Goal: Task Accomplishment & Management: Manage account settings

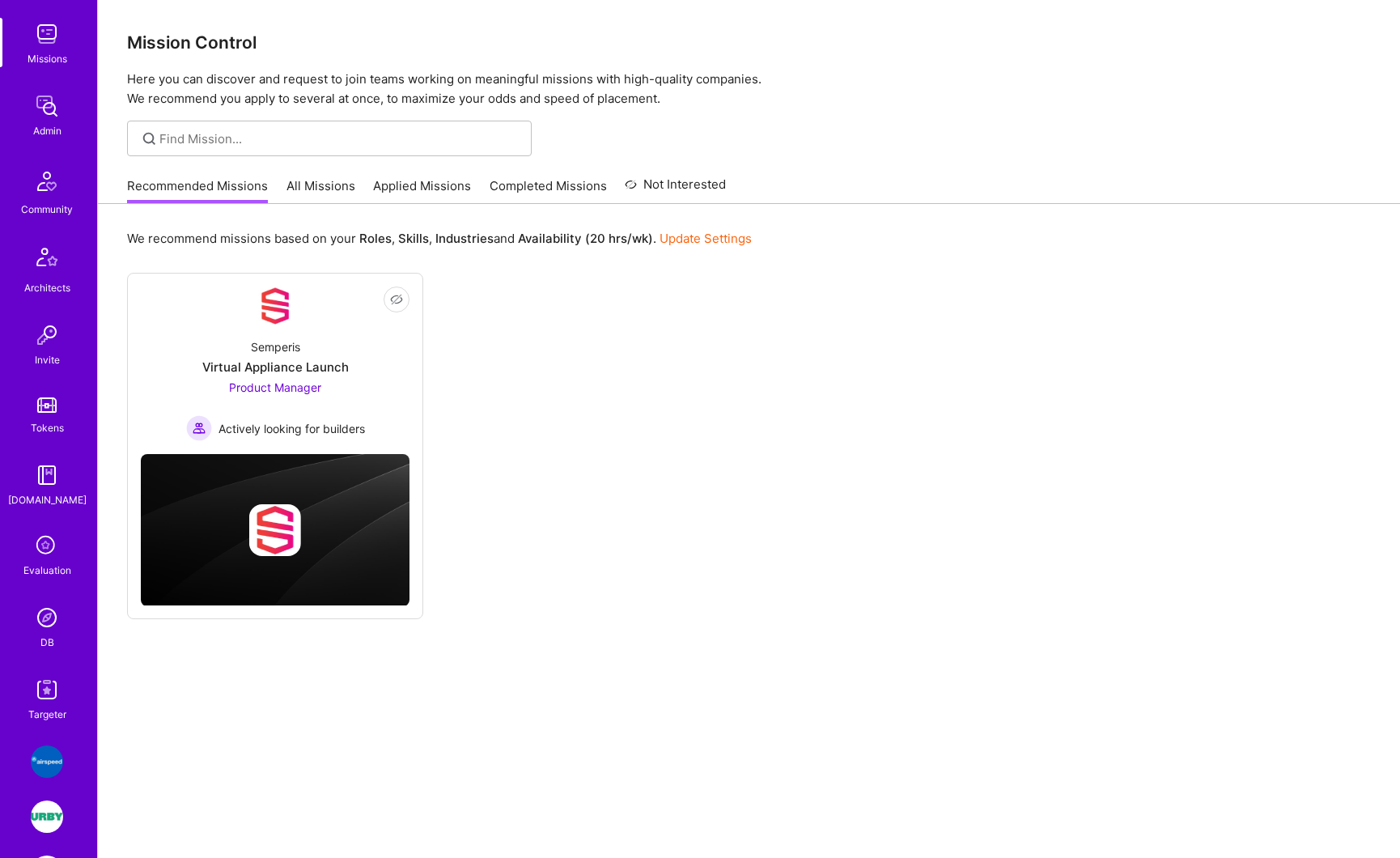
scroll to position [46, 0]
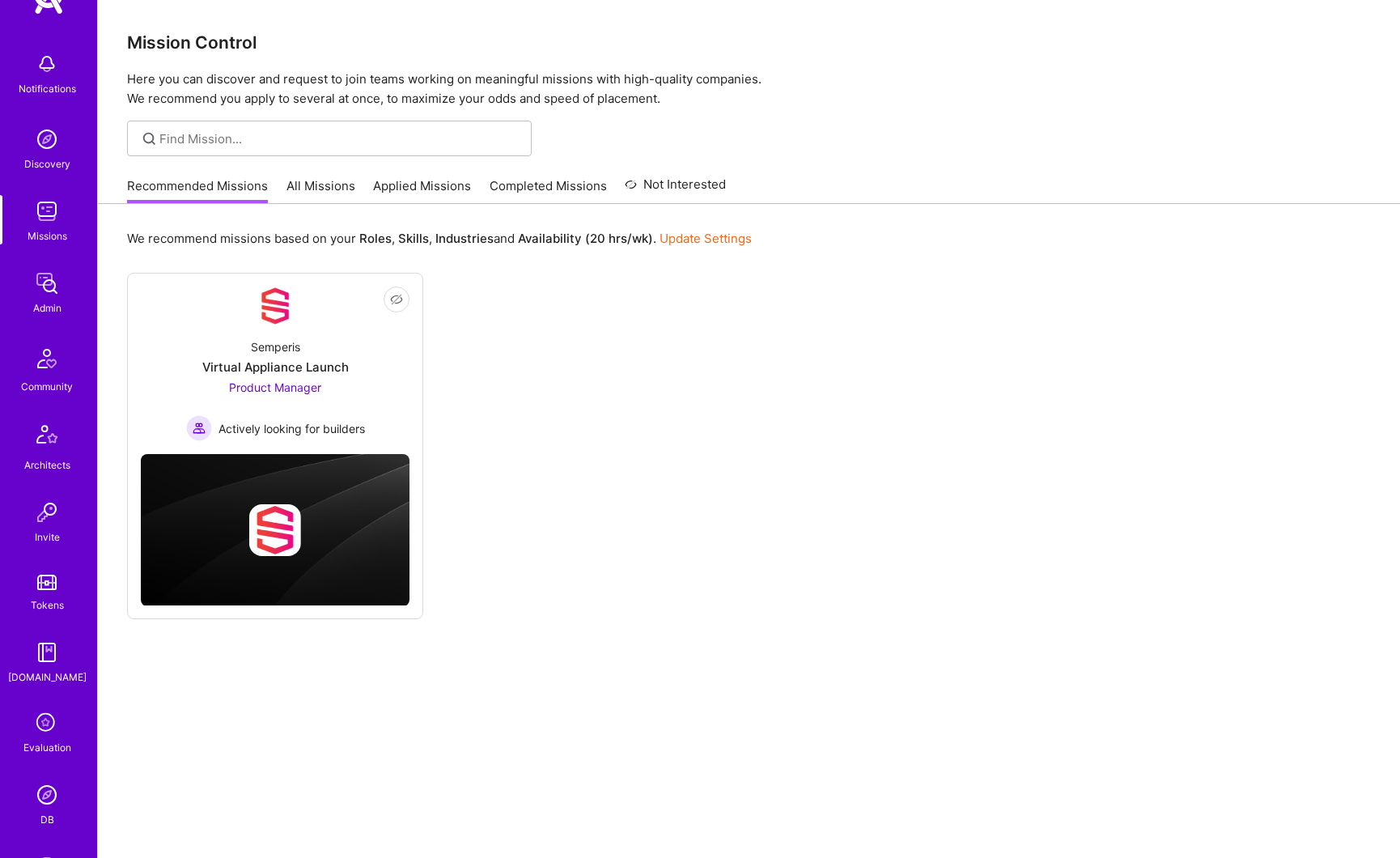
click at [41, 295] on img at bounding box center [46, 283] width 32 height 32
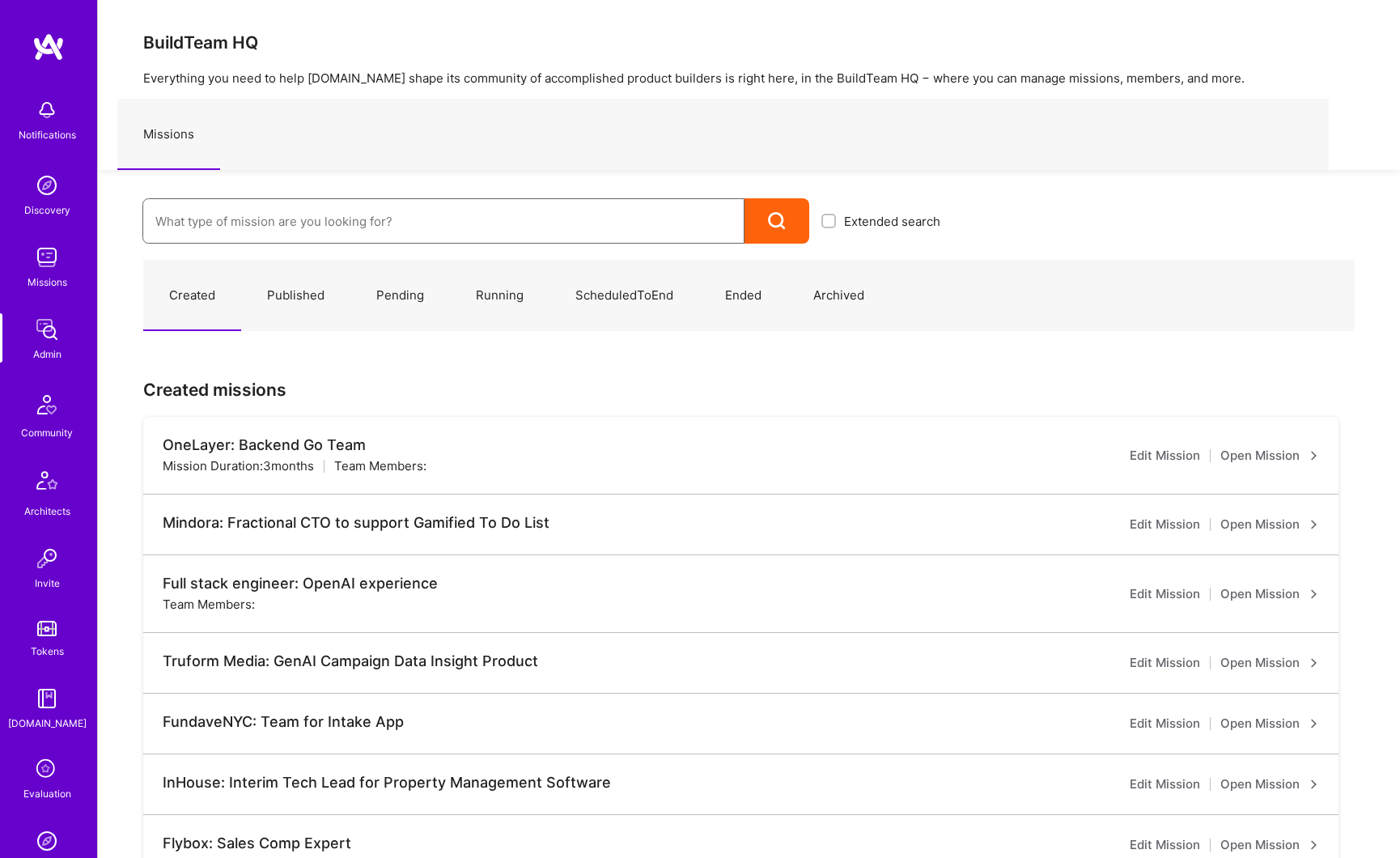
click at [236, 222] on input at bounding box center [443, 221] width 576 height 42
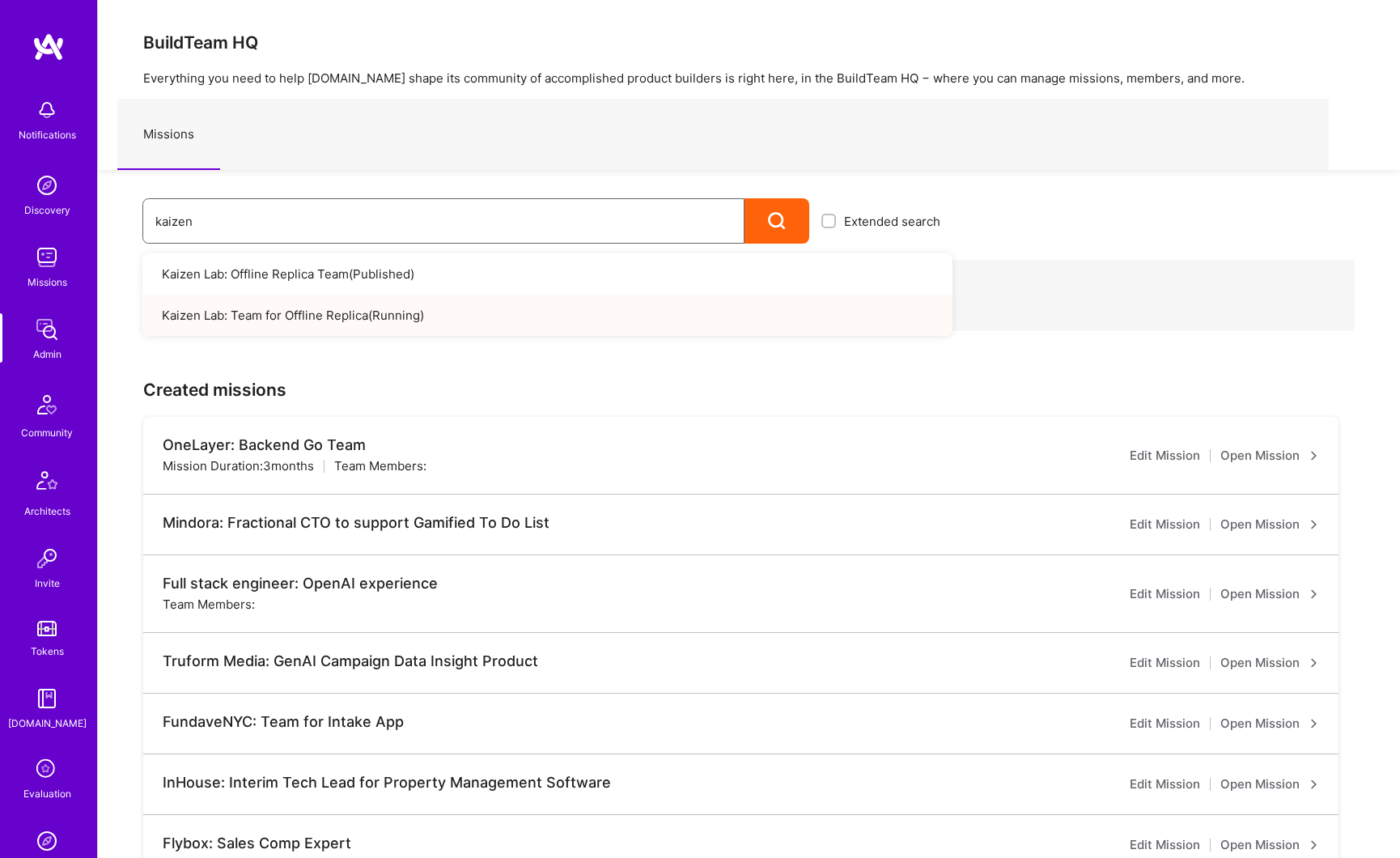
type input "kaizen"
click at [297, 308] on link "Kaizen Lab: Team for Offline Replica ( Running )" at bounding box center [547, 315] width 810 height 42
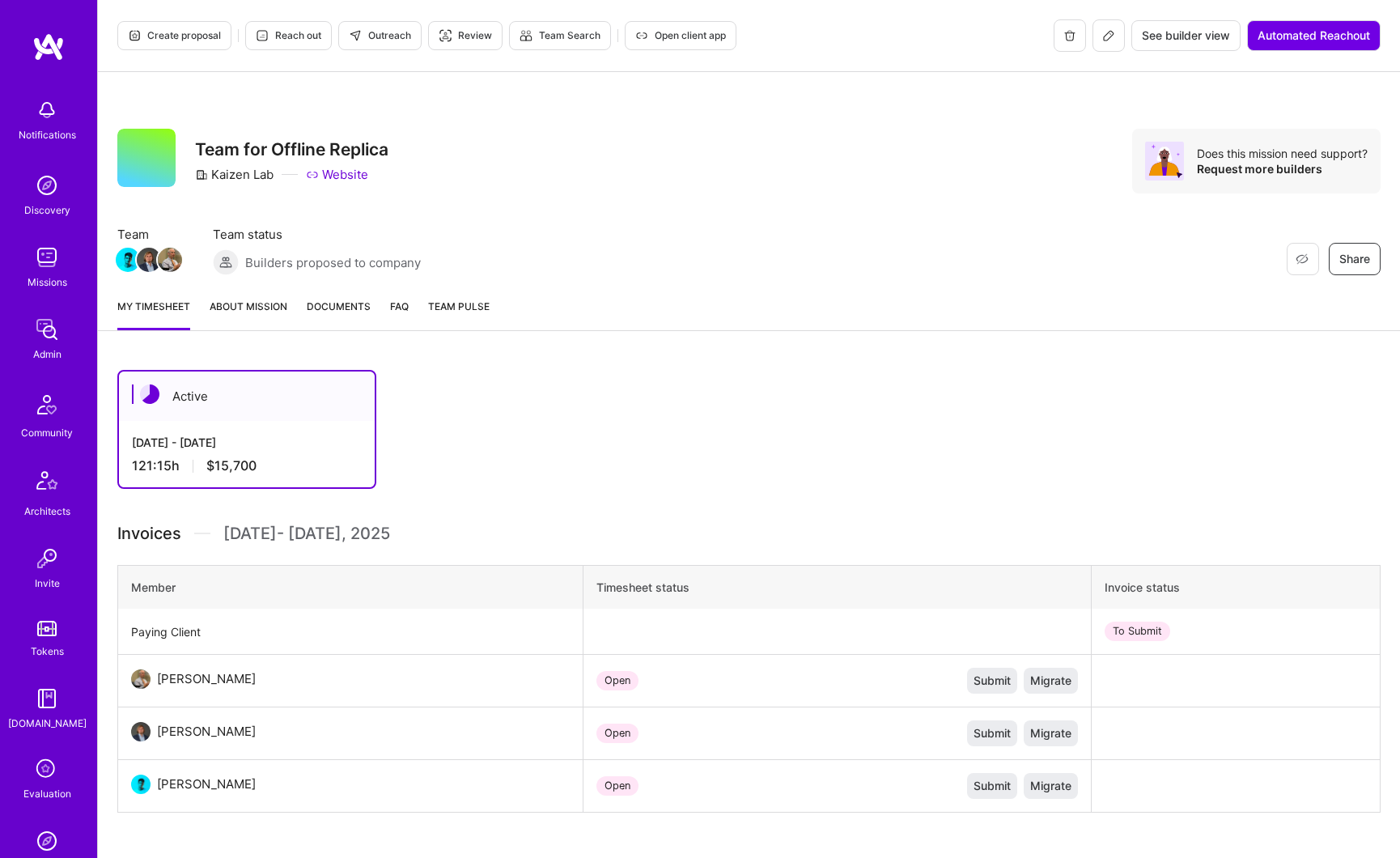
click at [254, 308] on link "About Mission" at bounding box center [249, 313] width 78 height 32
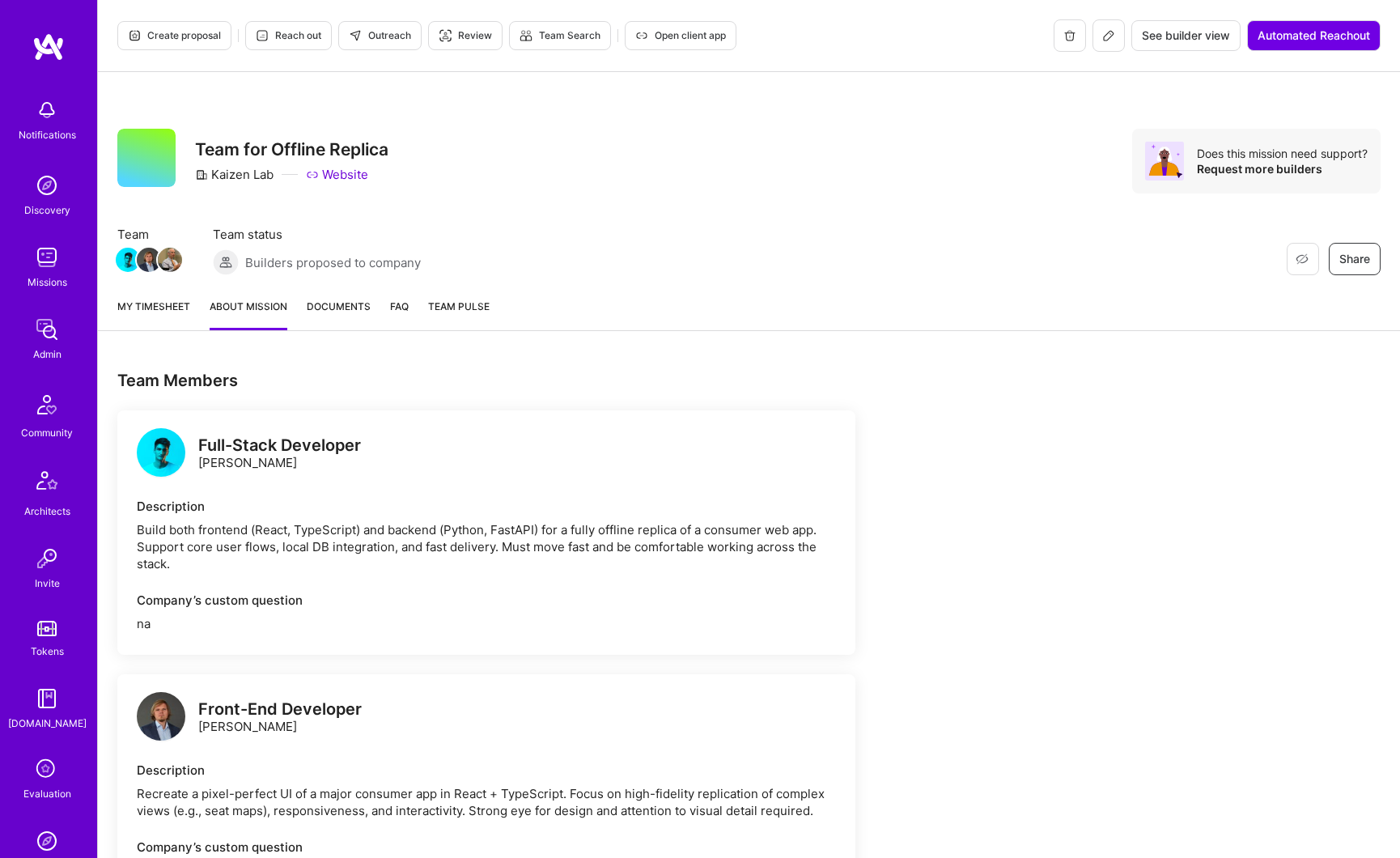
scroll to position [35, 0]
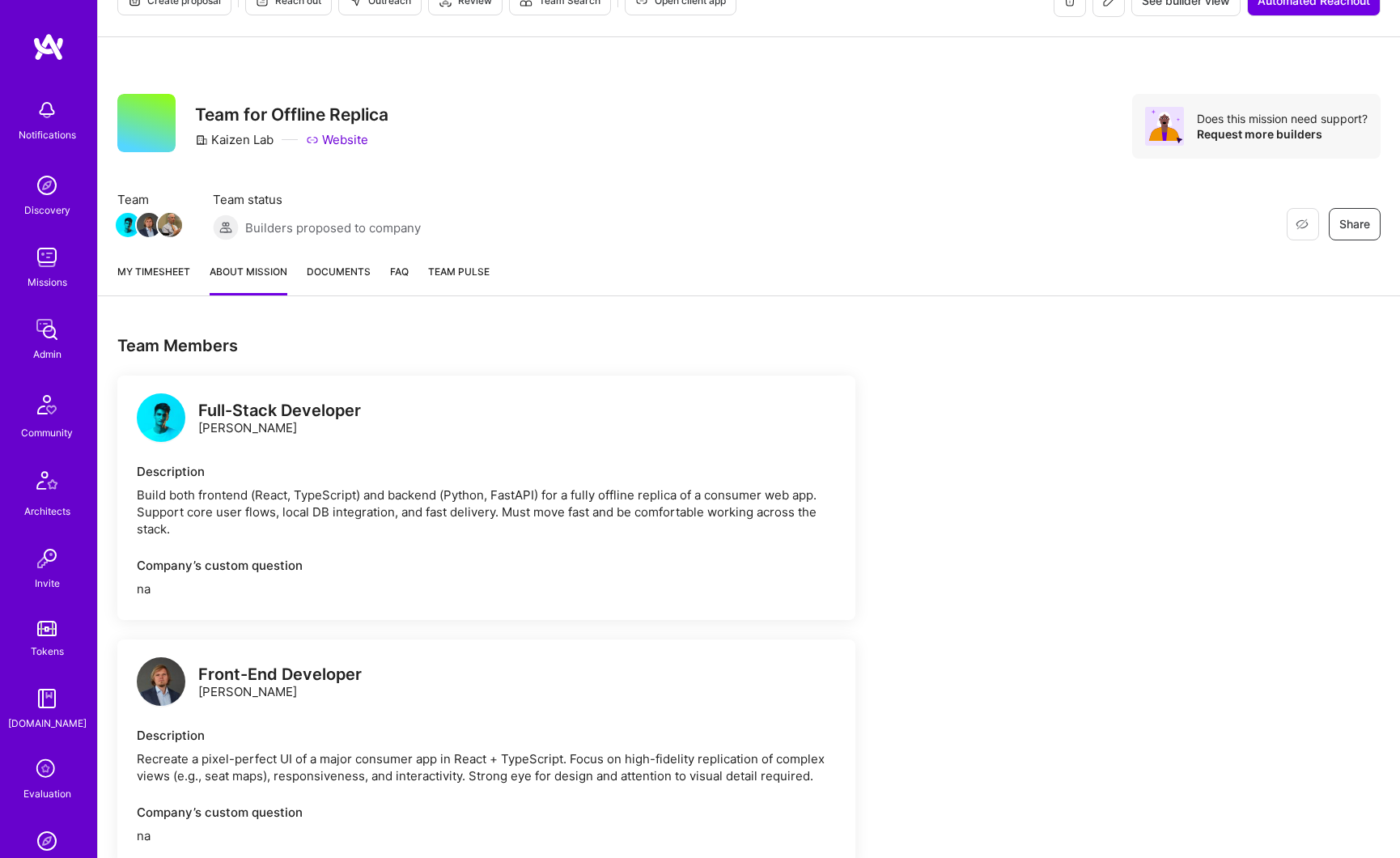
click at [227, 428] on div "Full-Stack Developer [PERSON_NAME]" at bounding box center [279, 419] width 163 height 34
copy div "[PERSON_NAME]"
click at [1114, 10] on button at bounding box center [1109, 0] width 32 height 32
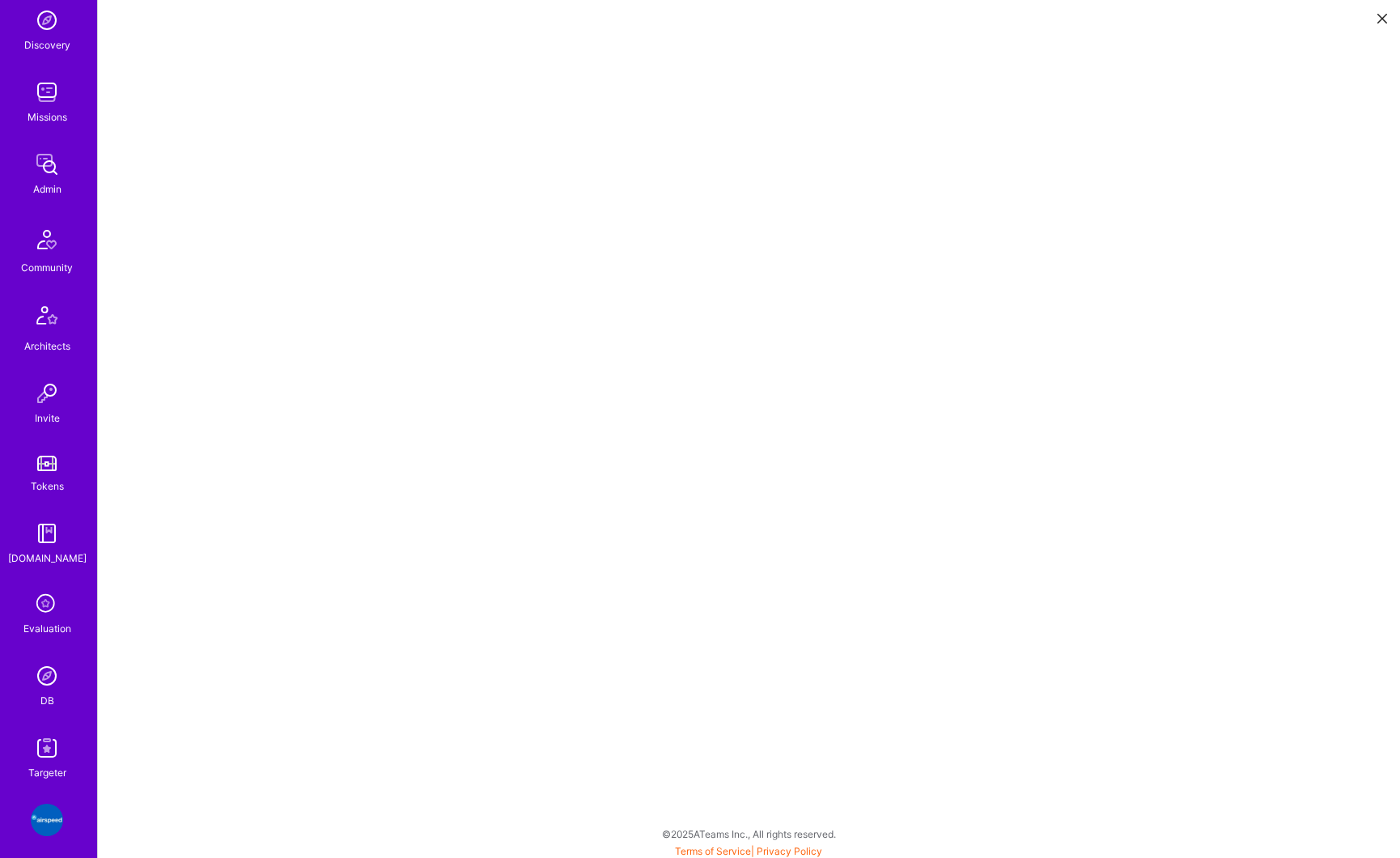
scroll to position [186, 0]
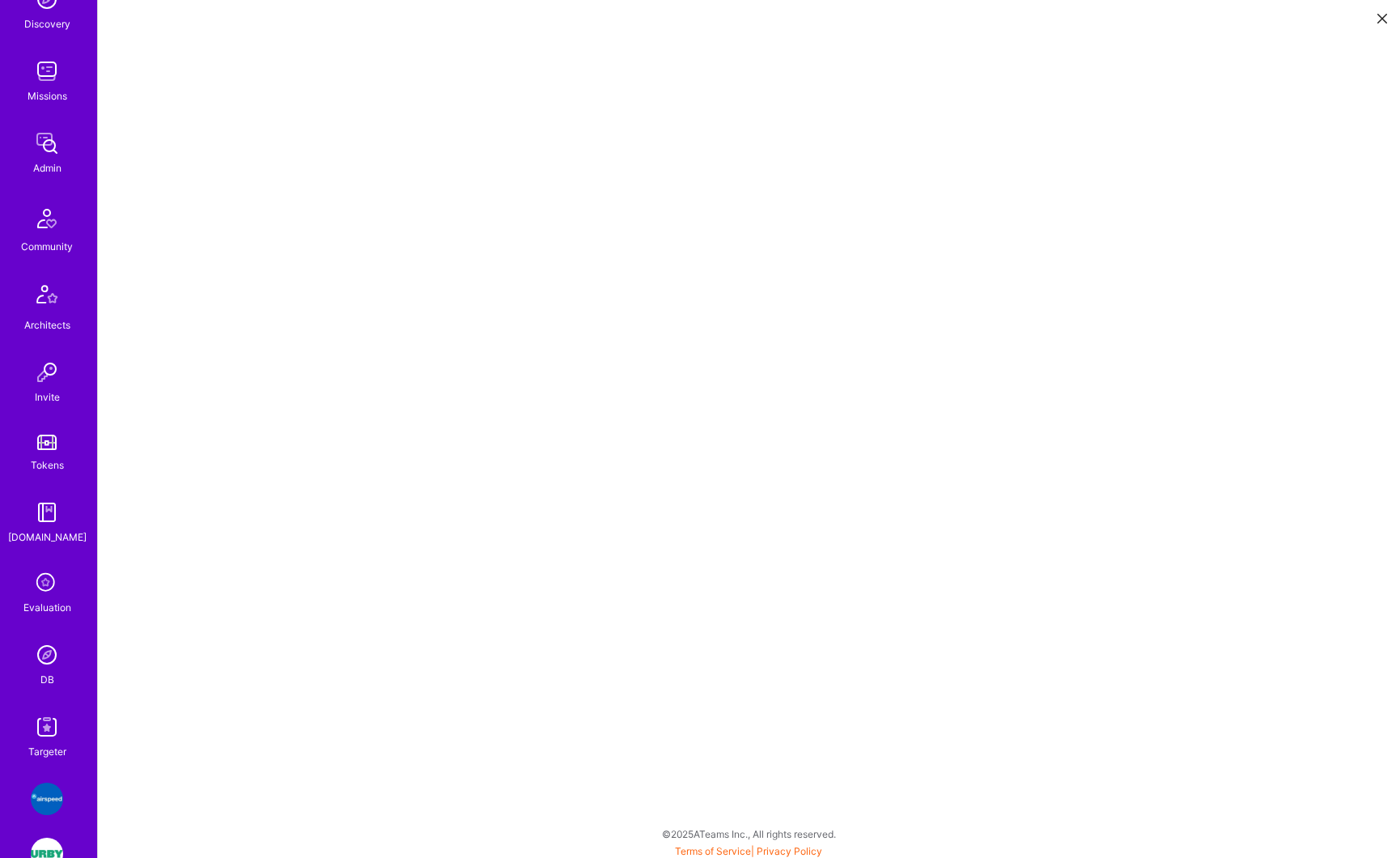
click at [55, 652] on img at bounding box center [46, 655] width 32 height 32
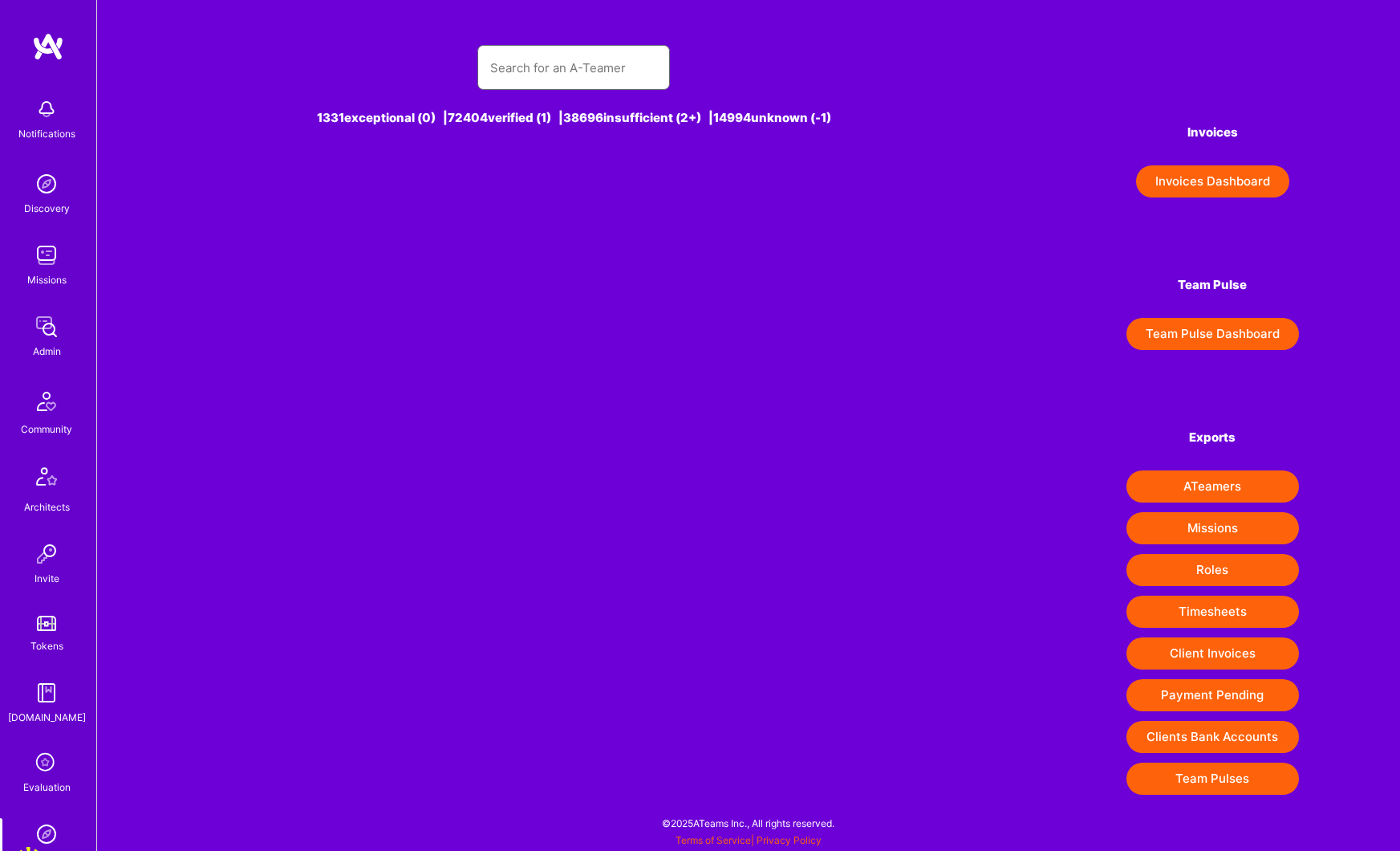
click at [534, 65] on input "text" at bounding box center [574, 68] width 167 height 41
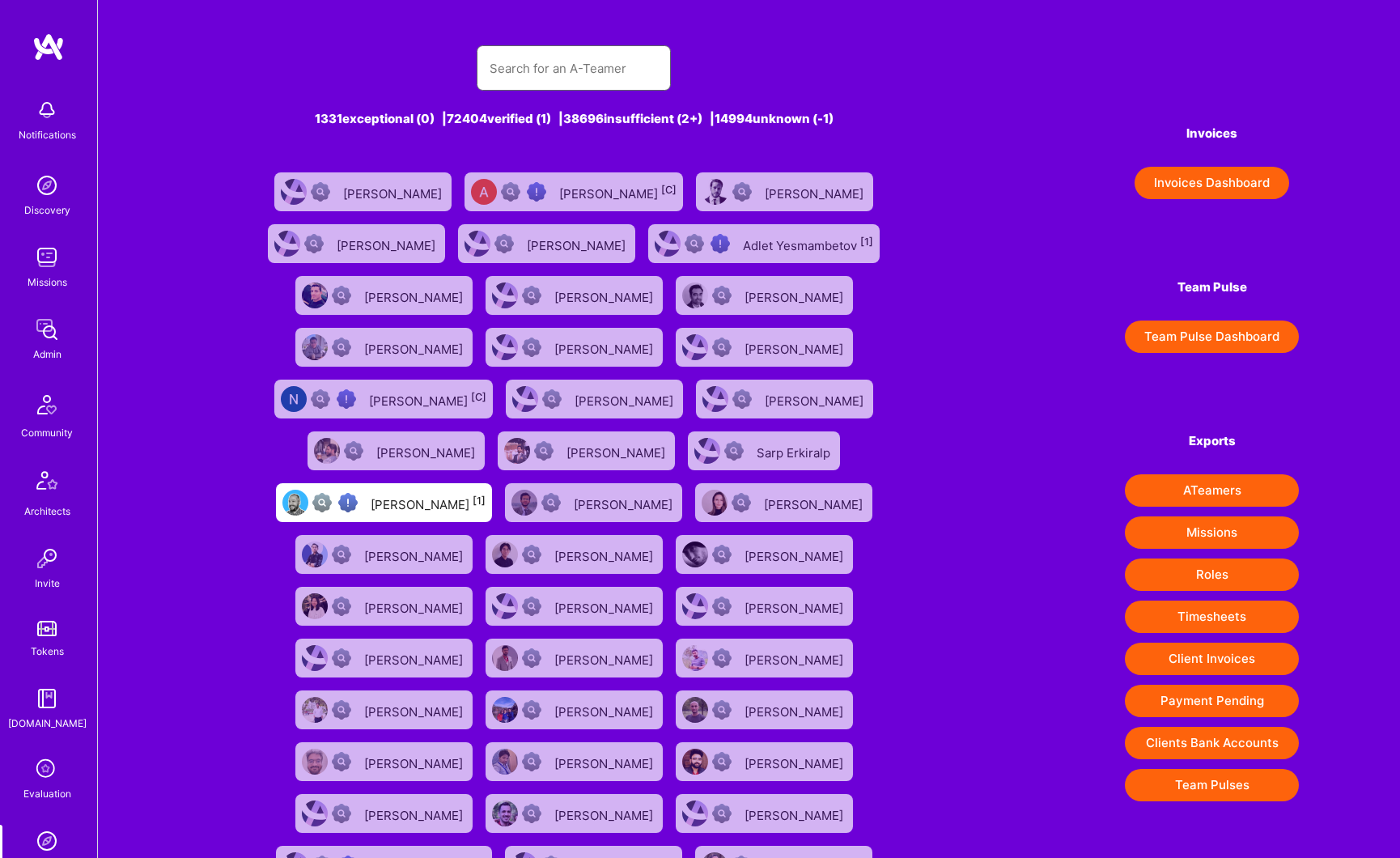
paste input "[PERSON_NAME]"
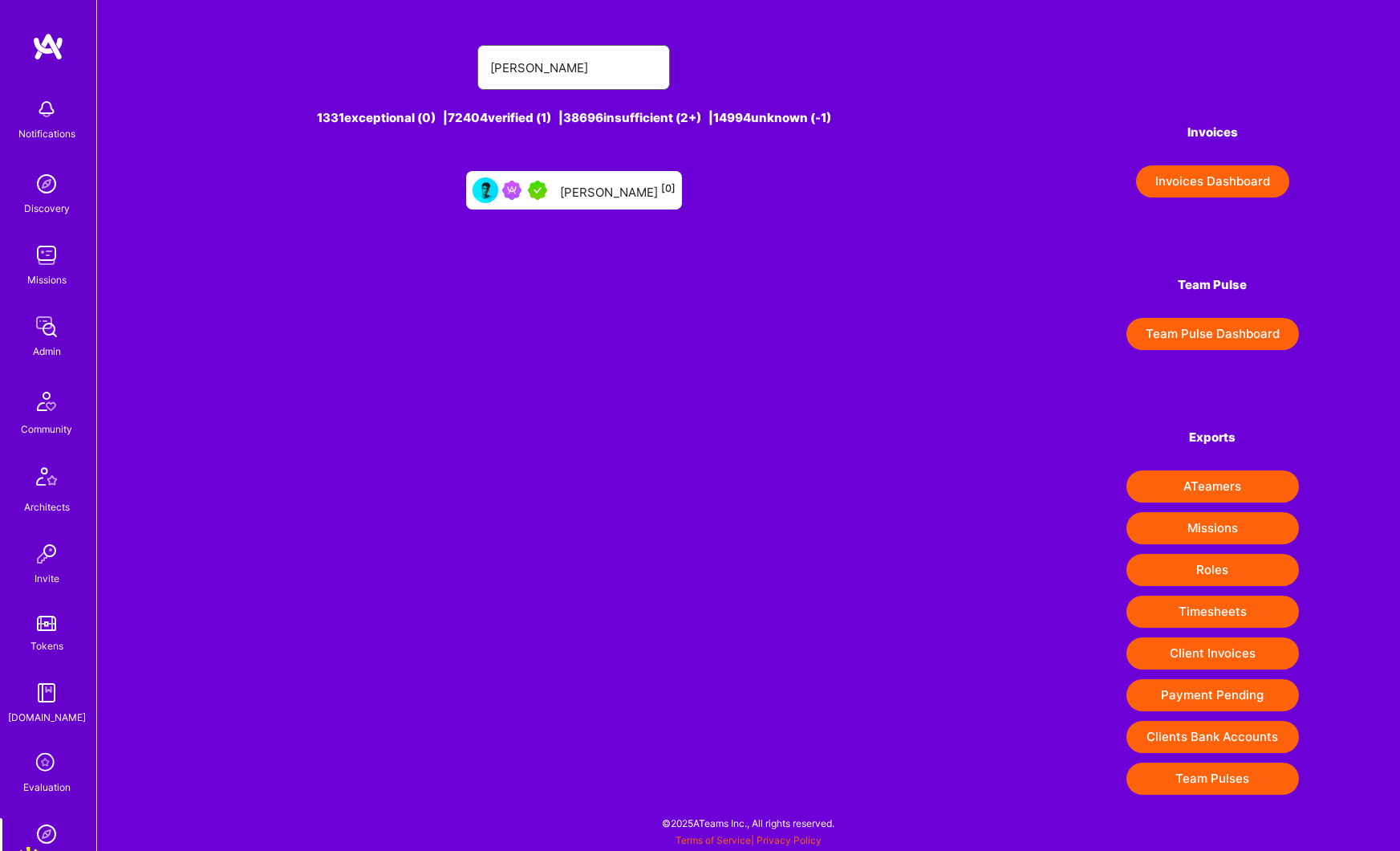
type input "[PERSON_NAME]"
click at [583, 191] on div "[PERSON_NAME] [0]" at bounding box center [618, 190] width 116 height 21
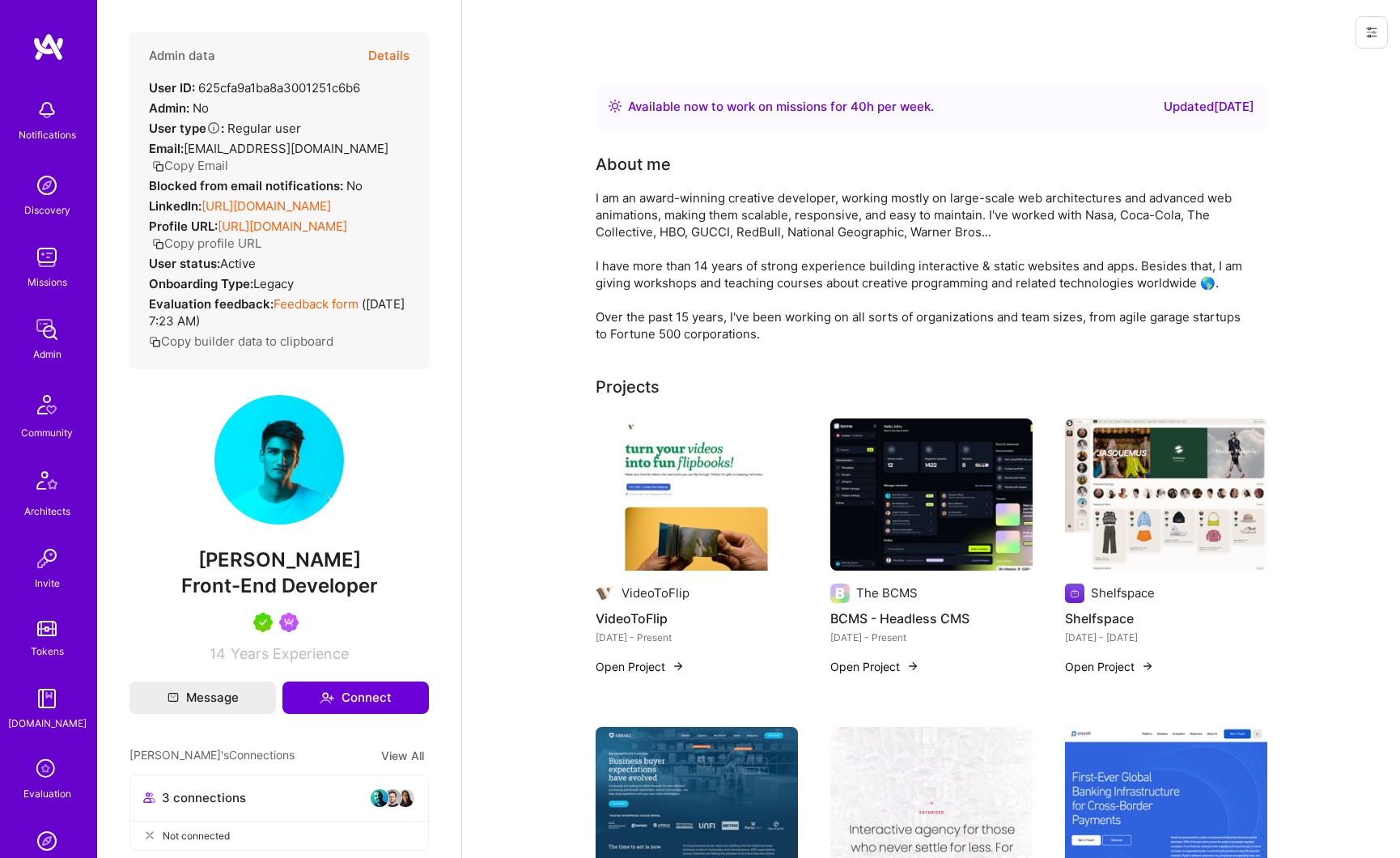
click at [391, 59] on button "Details" at bounding box center [388, 55] width 42 height 47
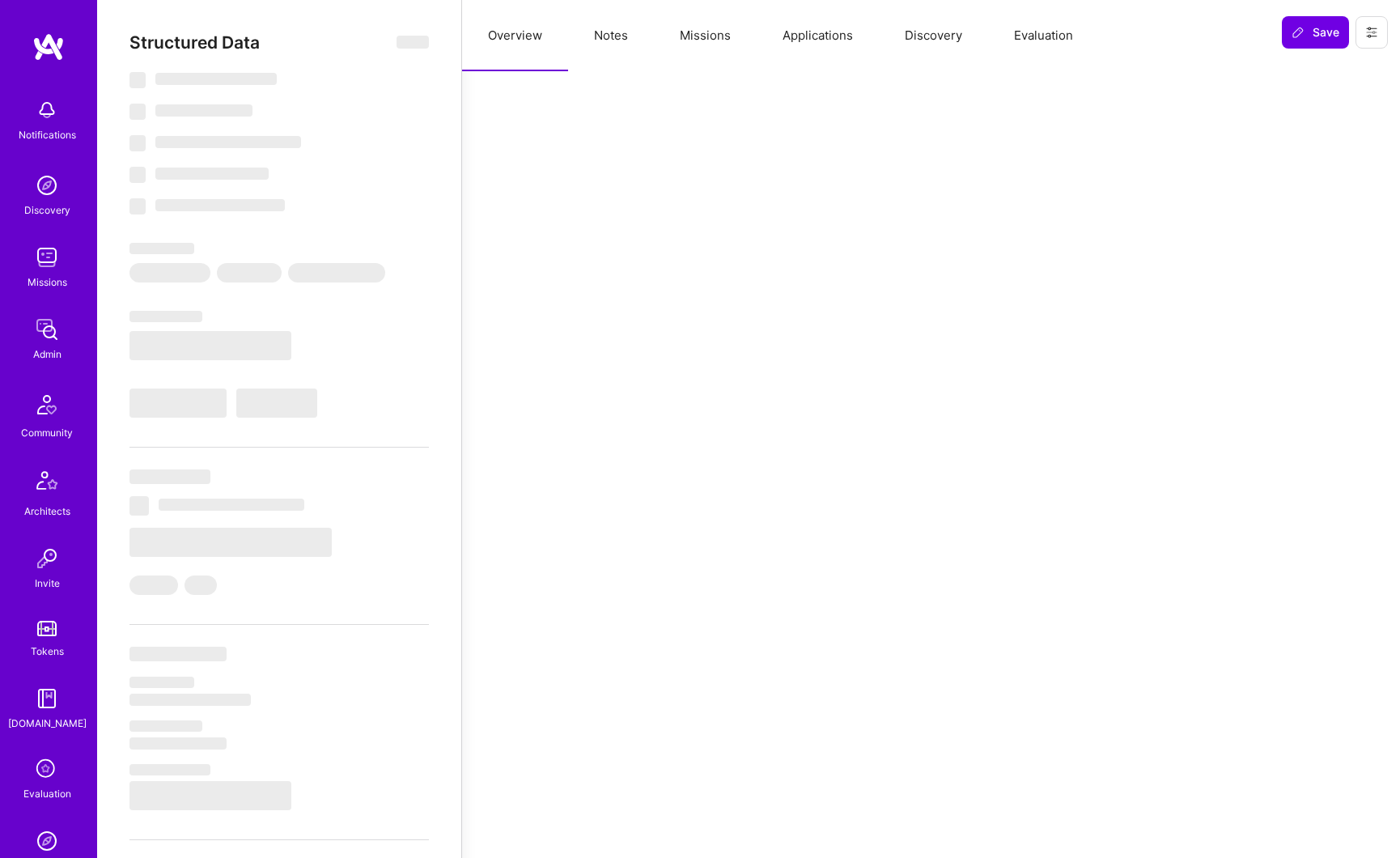
click at [812, 34] on button "Applications" at bounding box center [817, 35] width 122 height 71
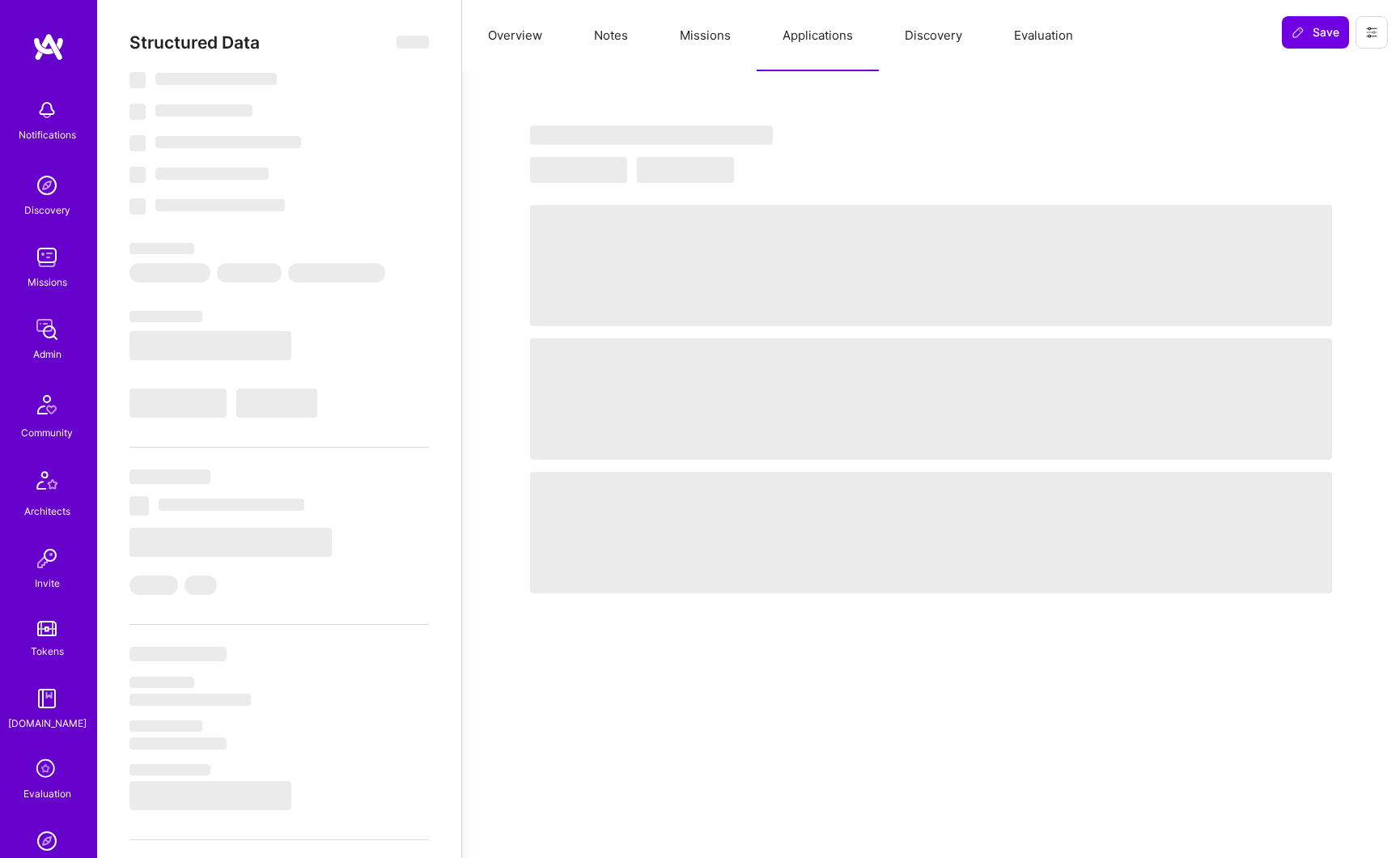
select select "Right Now"
select select "5"
select select "4"
select select "7"
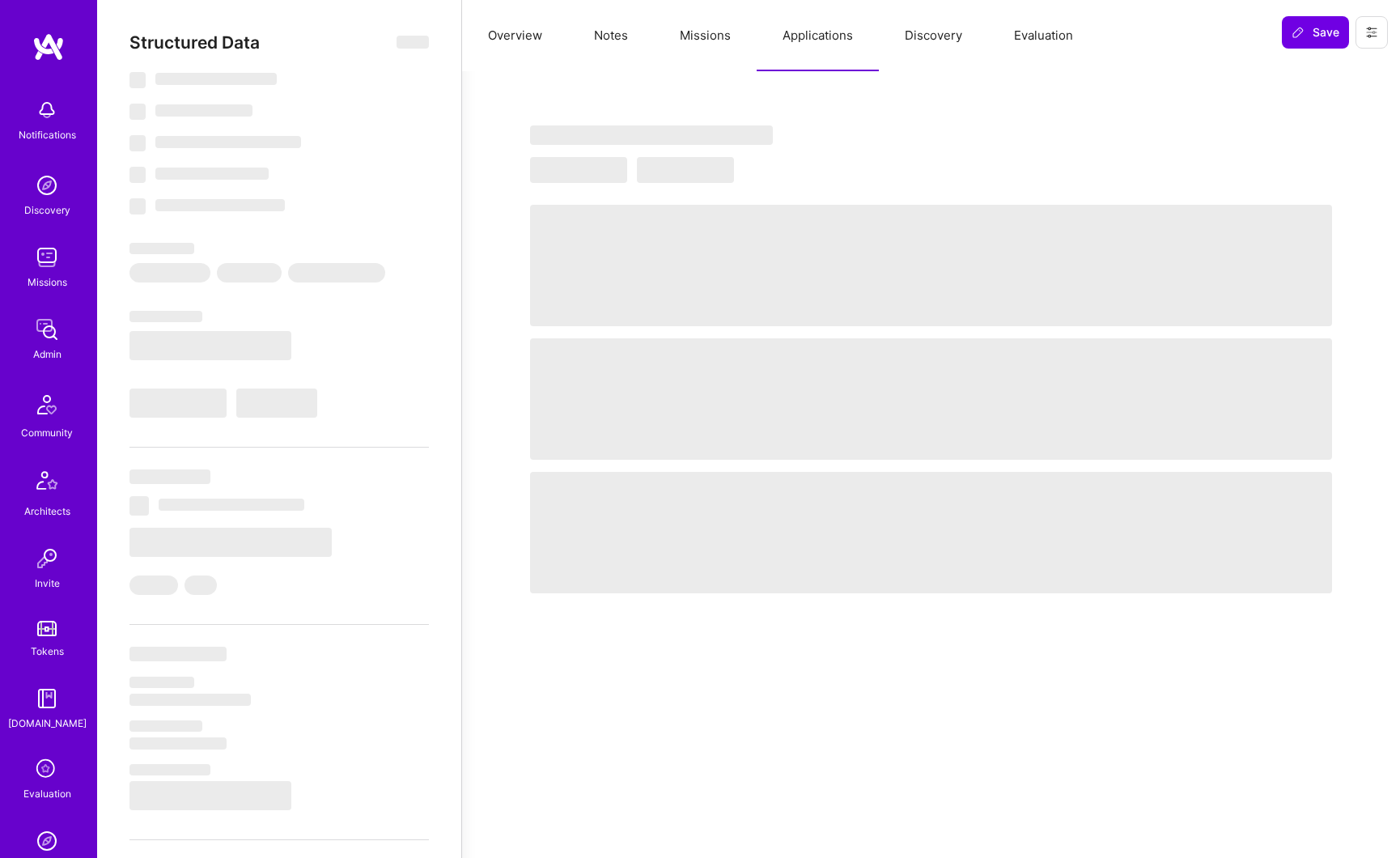
select select "RS"
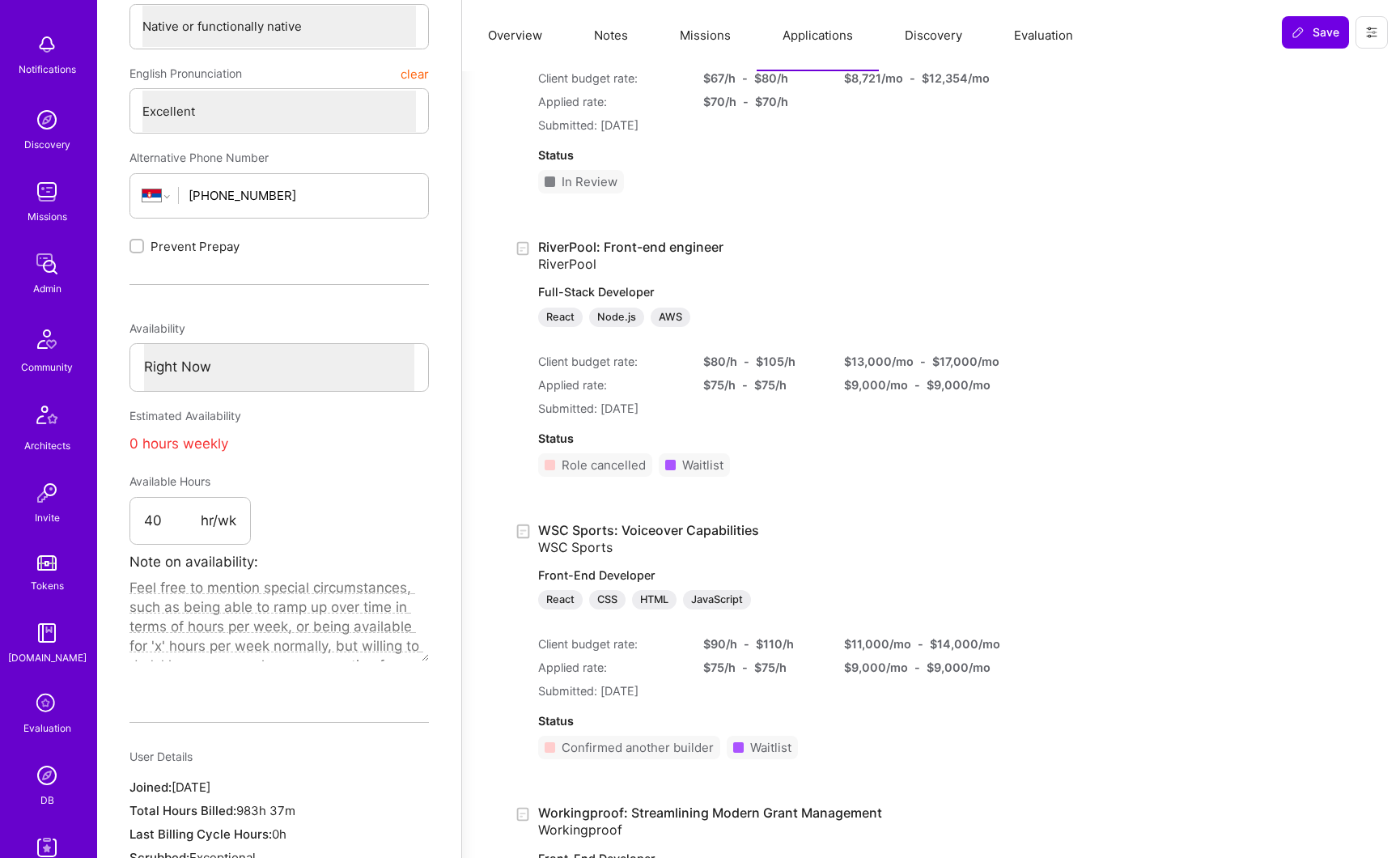
scroll to position [124, 0]
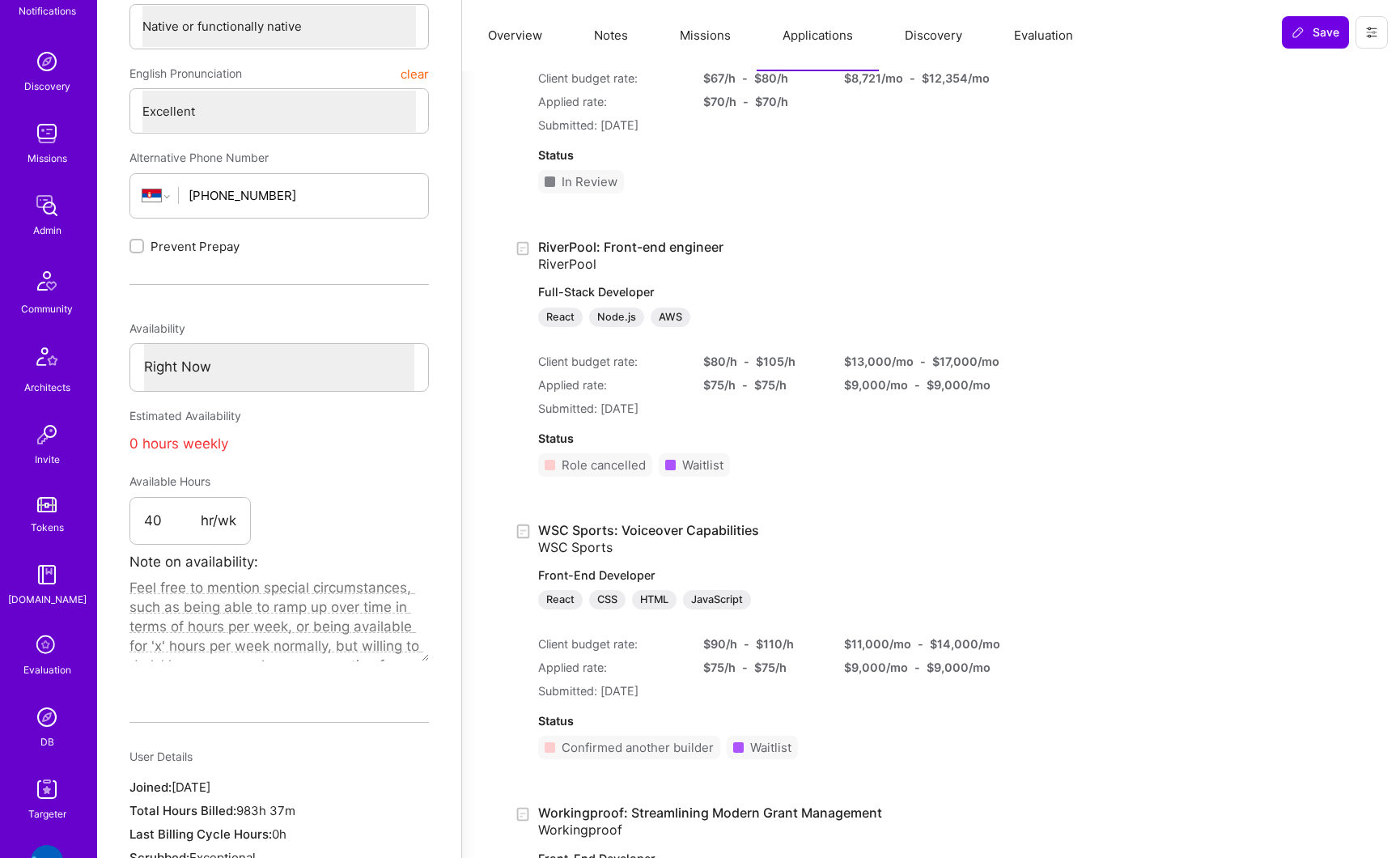
click at [49, 731] on img at bounding box center [46, 717] width 32 height 32
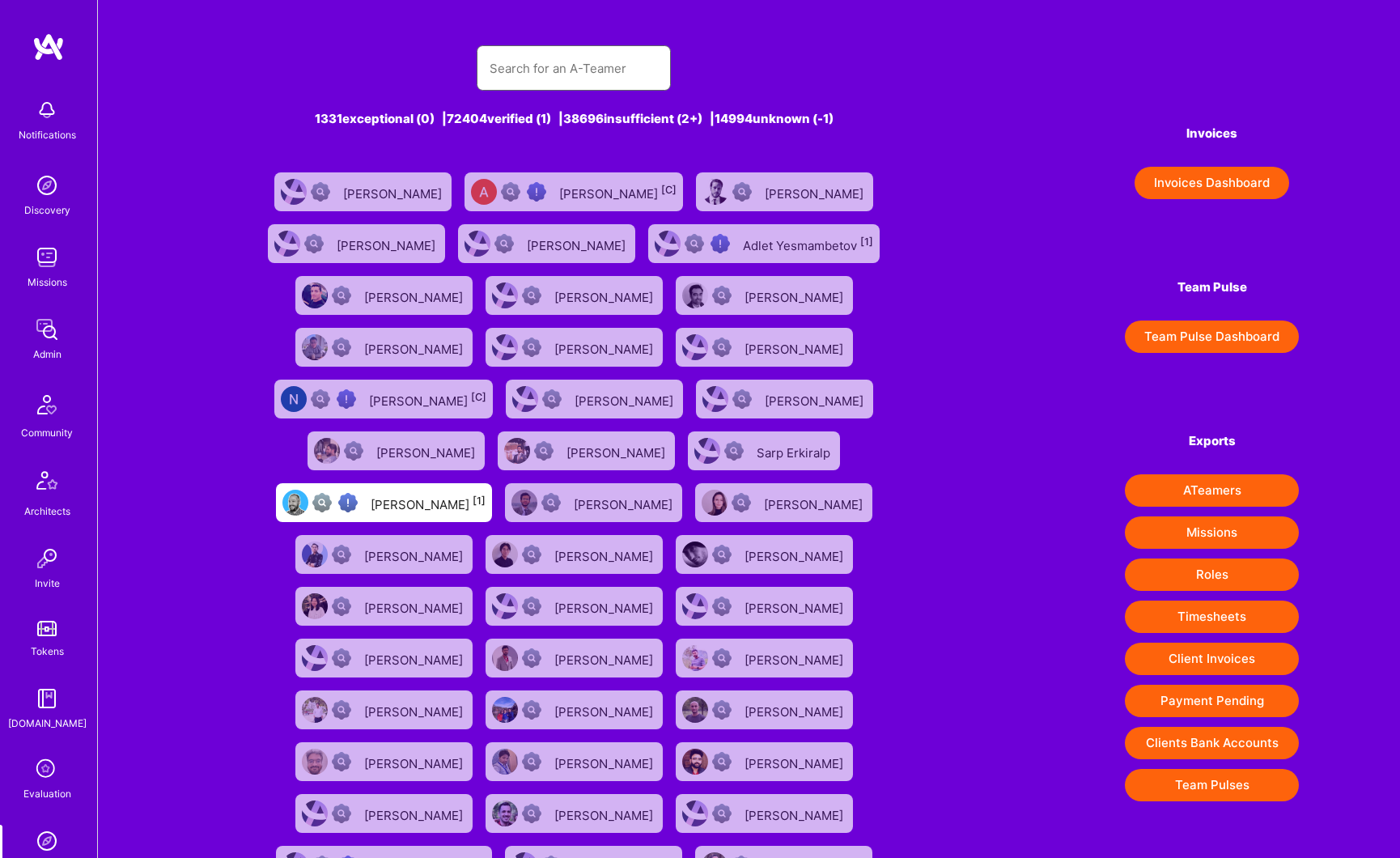
click at [535, 80] on input "text" at bounding box center [574, 68] width 168 height 42
paste input "[PERSON_NAME]"
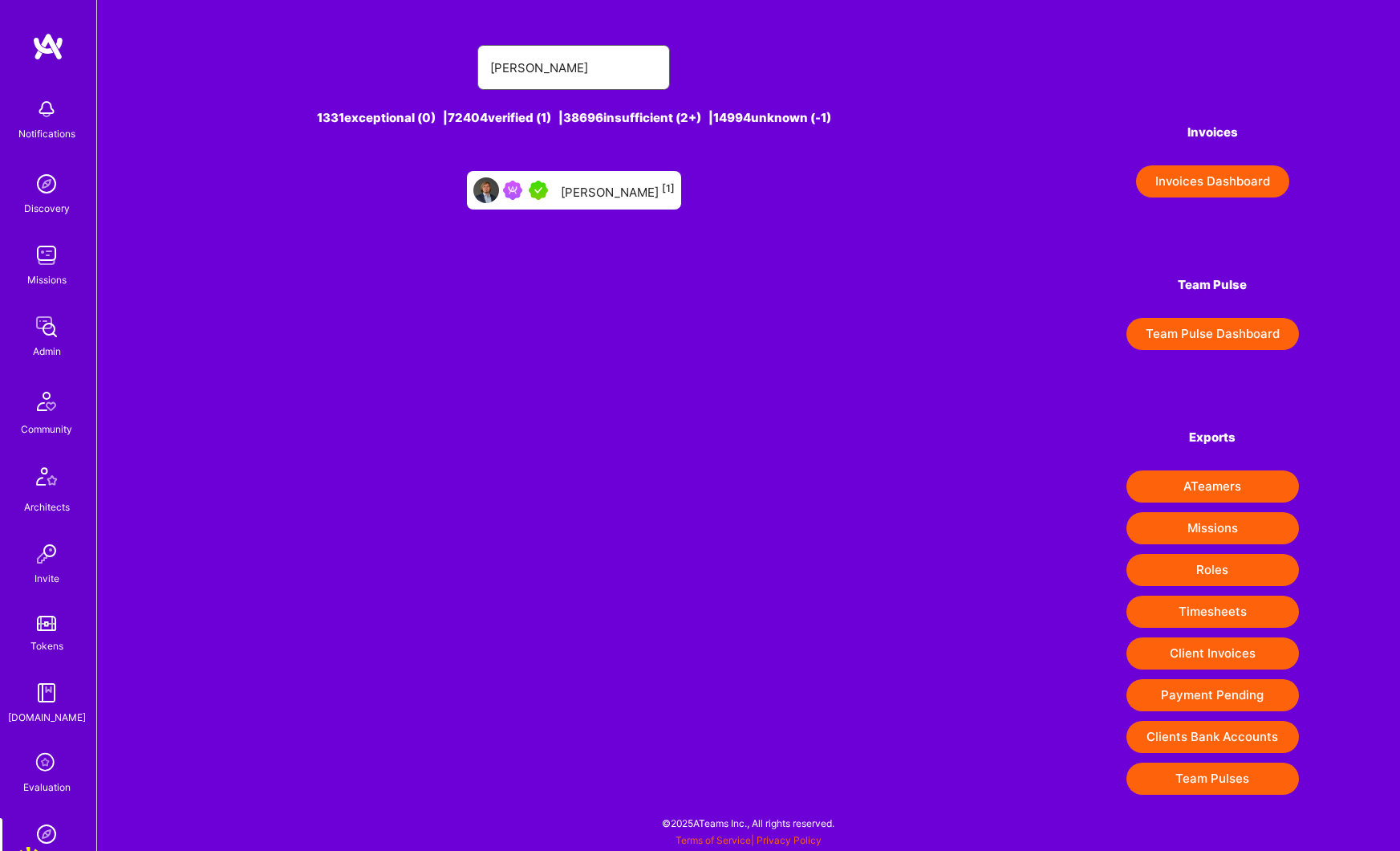
type input "[PERSON_NAME]"
click at [601, 191] on div "[PERSON_NAME] [1]" at bounding box center [618, 190] width 114 height 21
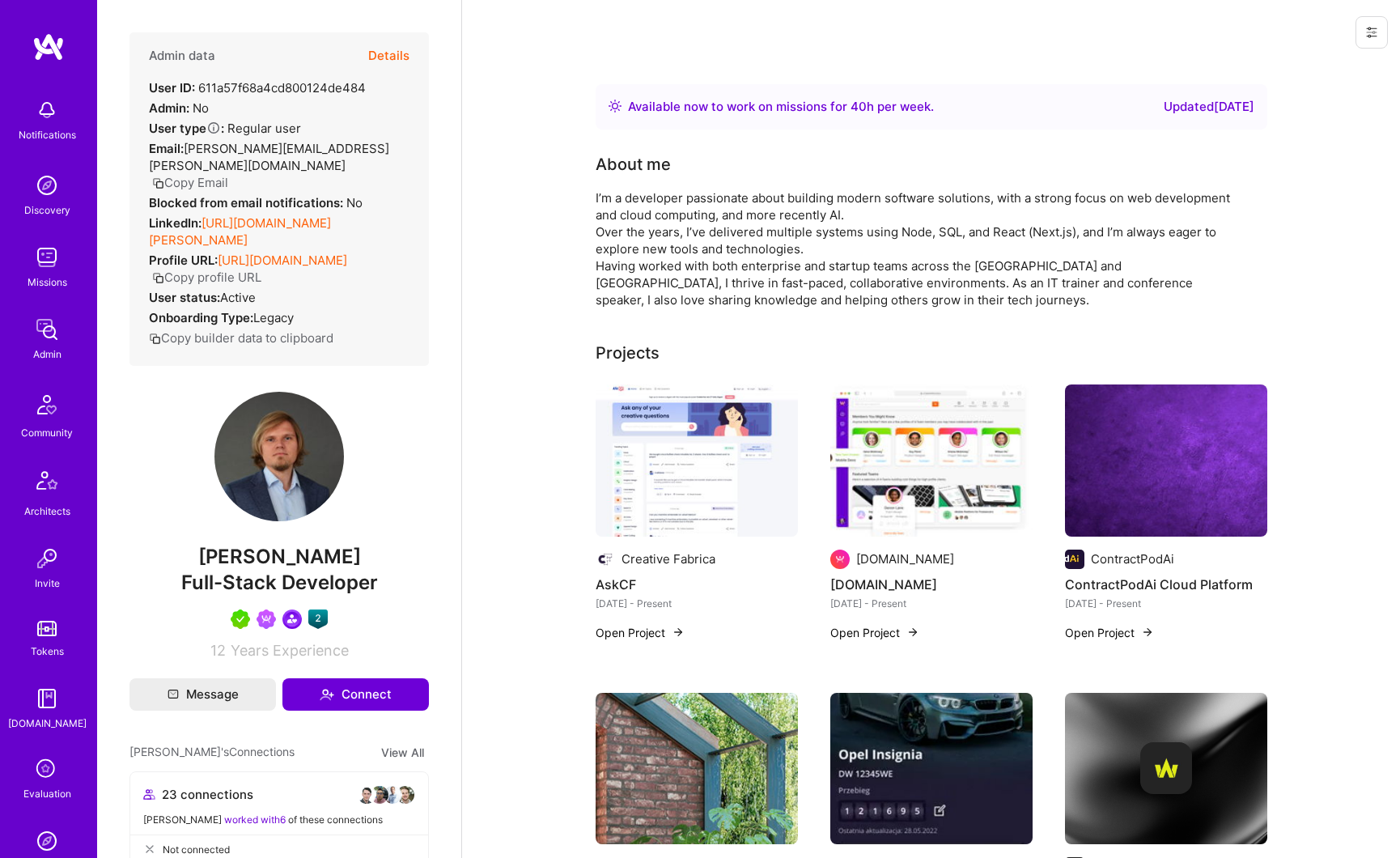
click at [377, 62] on button "Details" at bounding box center [388, 55] width 42 height 47
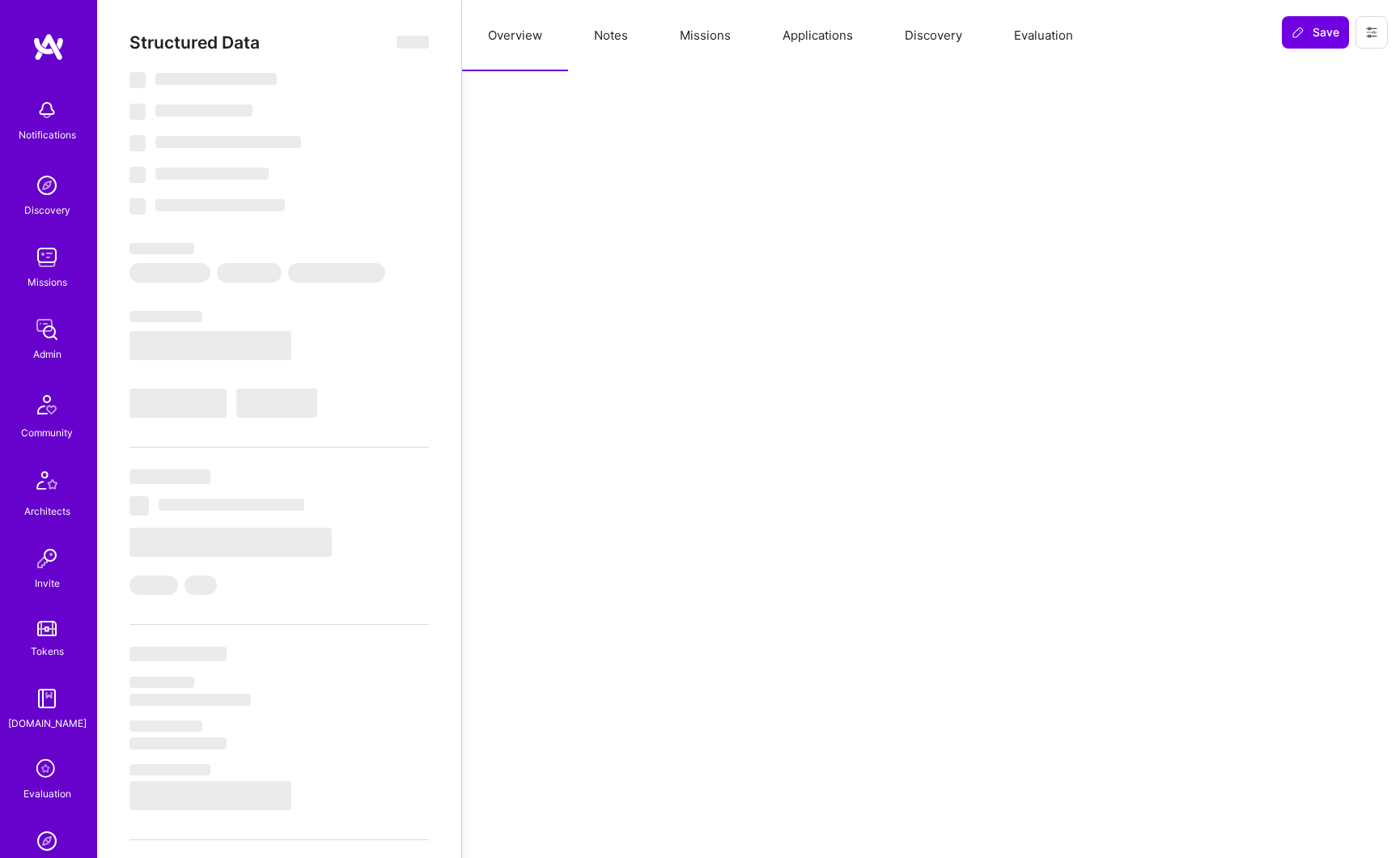
click at [799, 40] on button "Applications" at bounding box center [817, 35] width 122 height 71
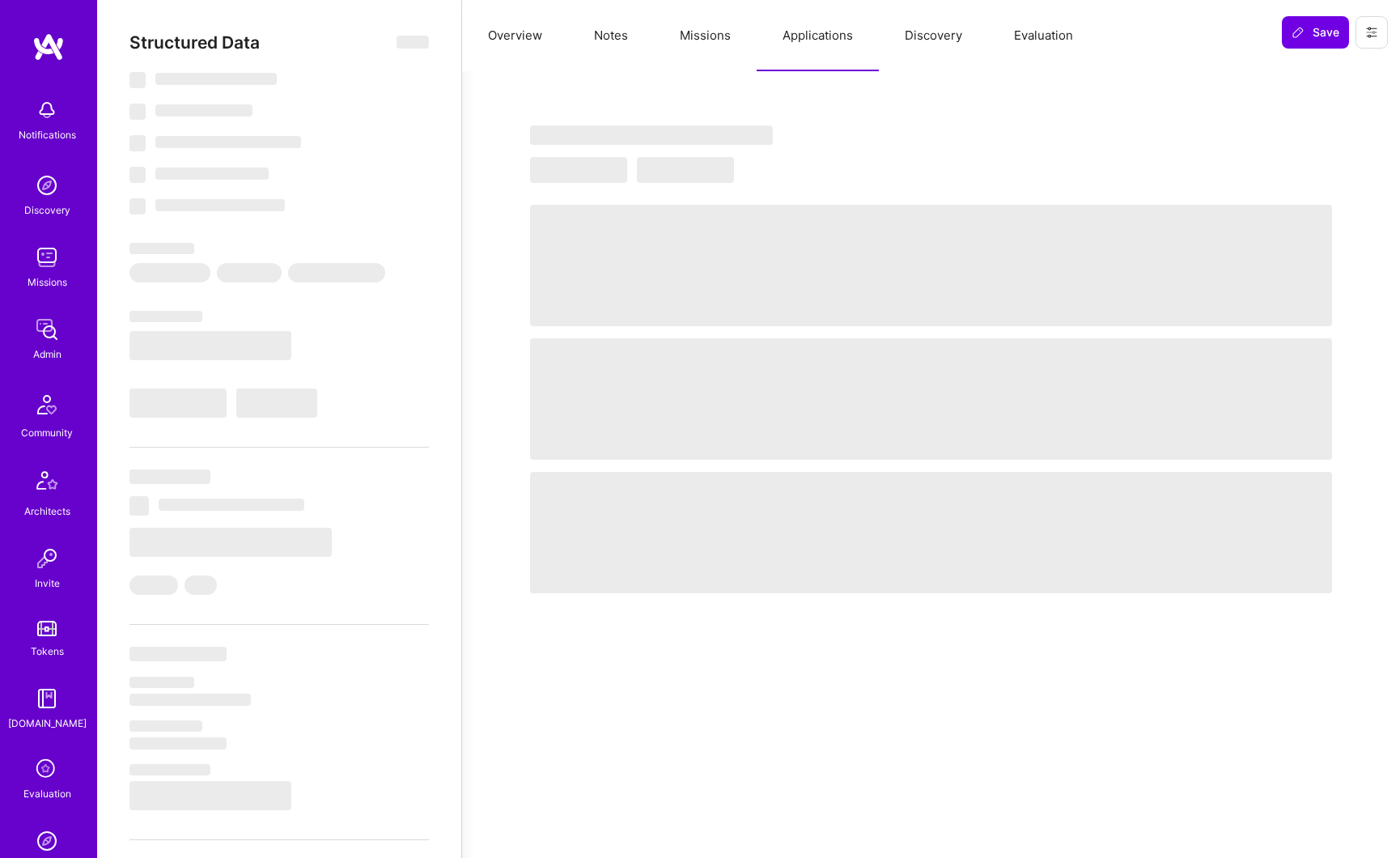
type textarea "x"
select select "Right Now"
select select "5"
select select "7"
select select "6"
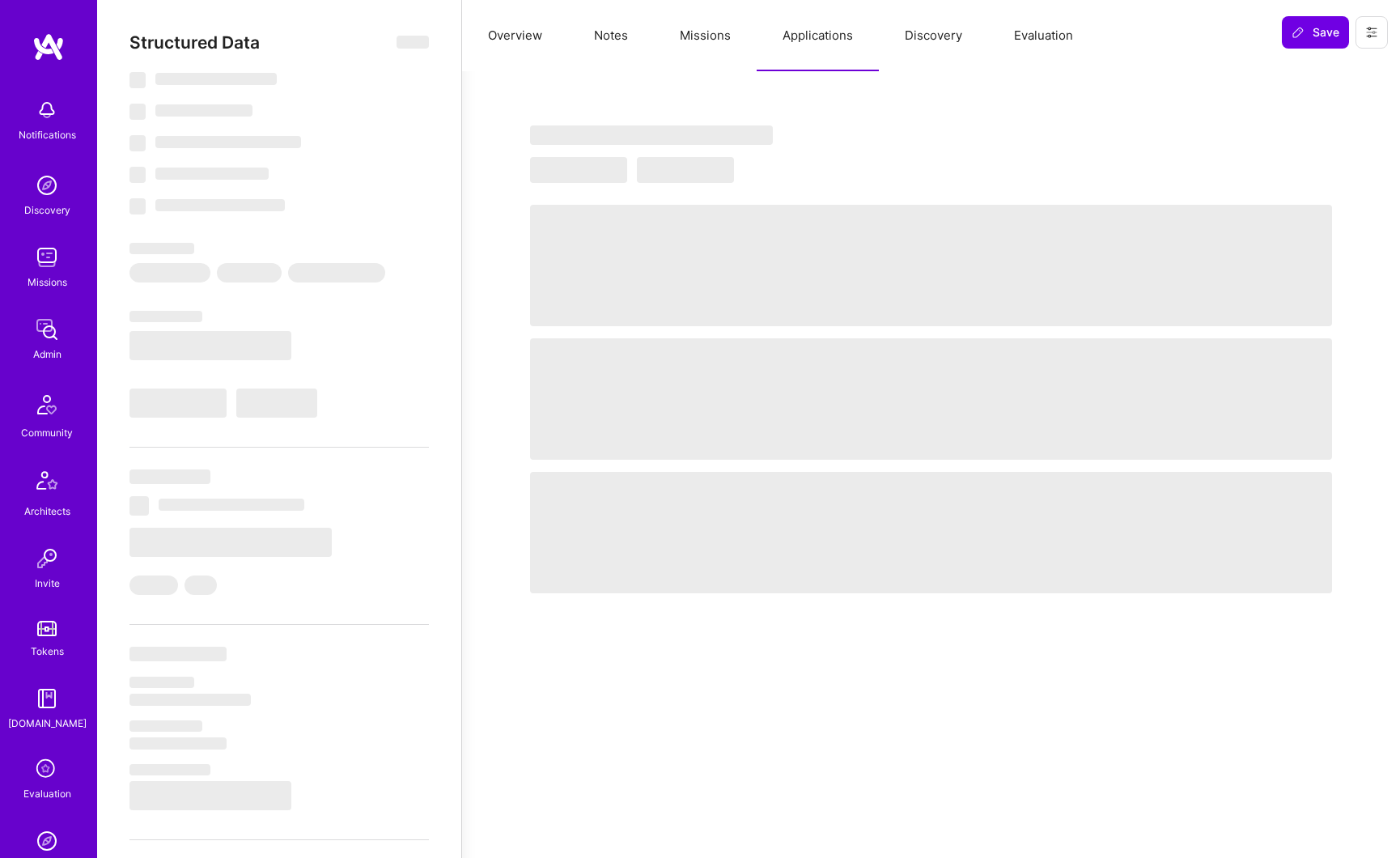
select select "7"
select select "PL"
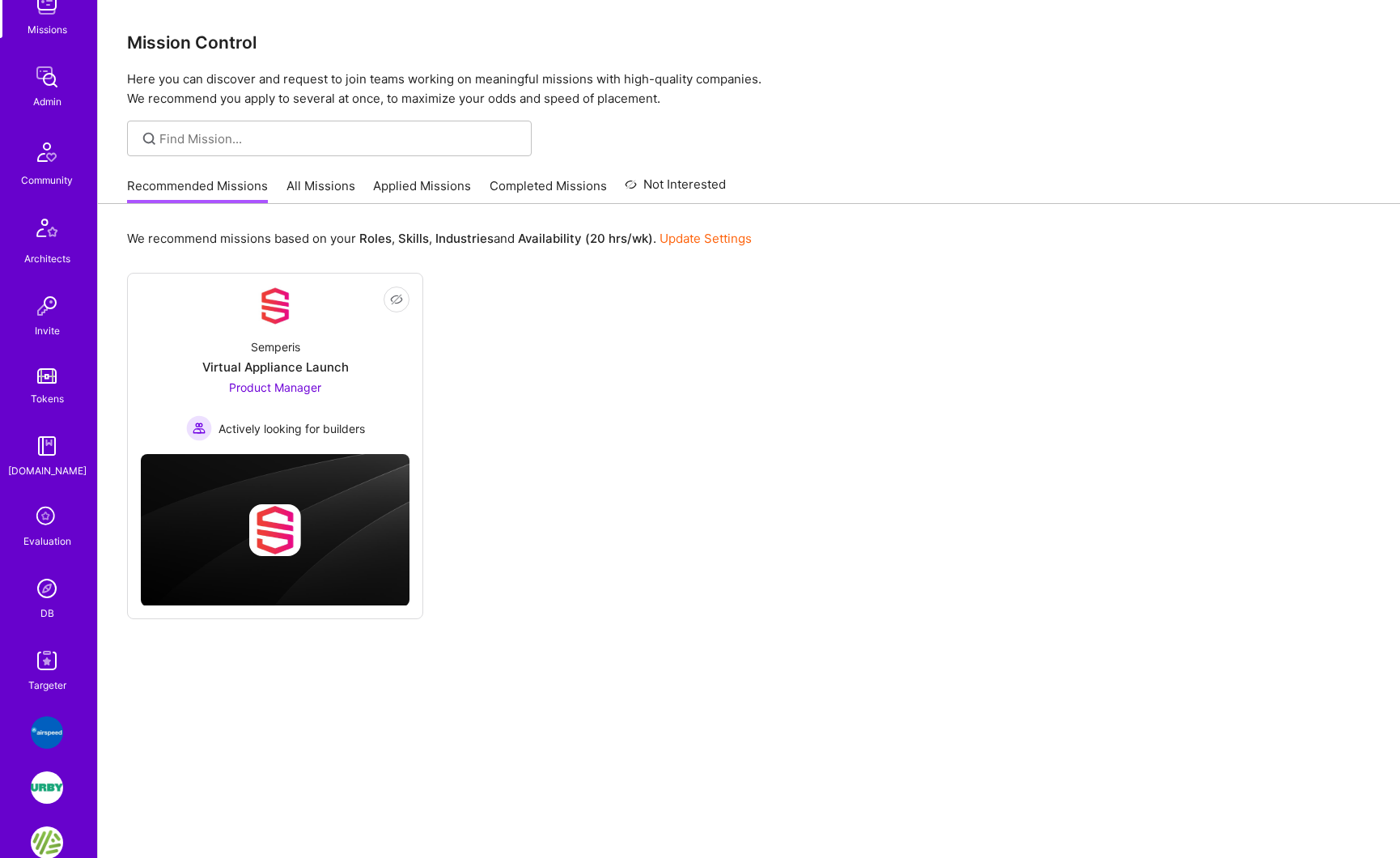
scroll to position [263, 0]
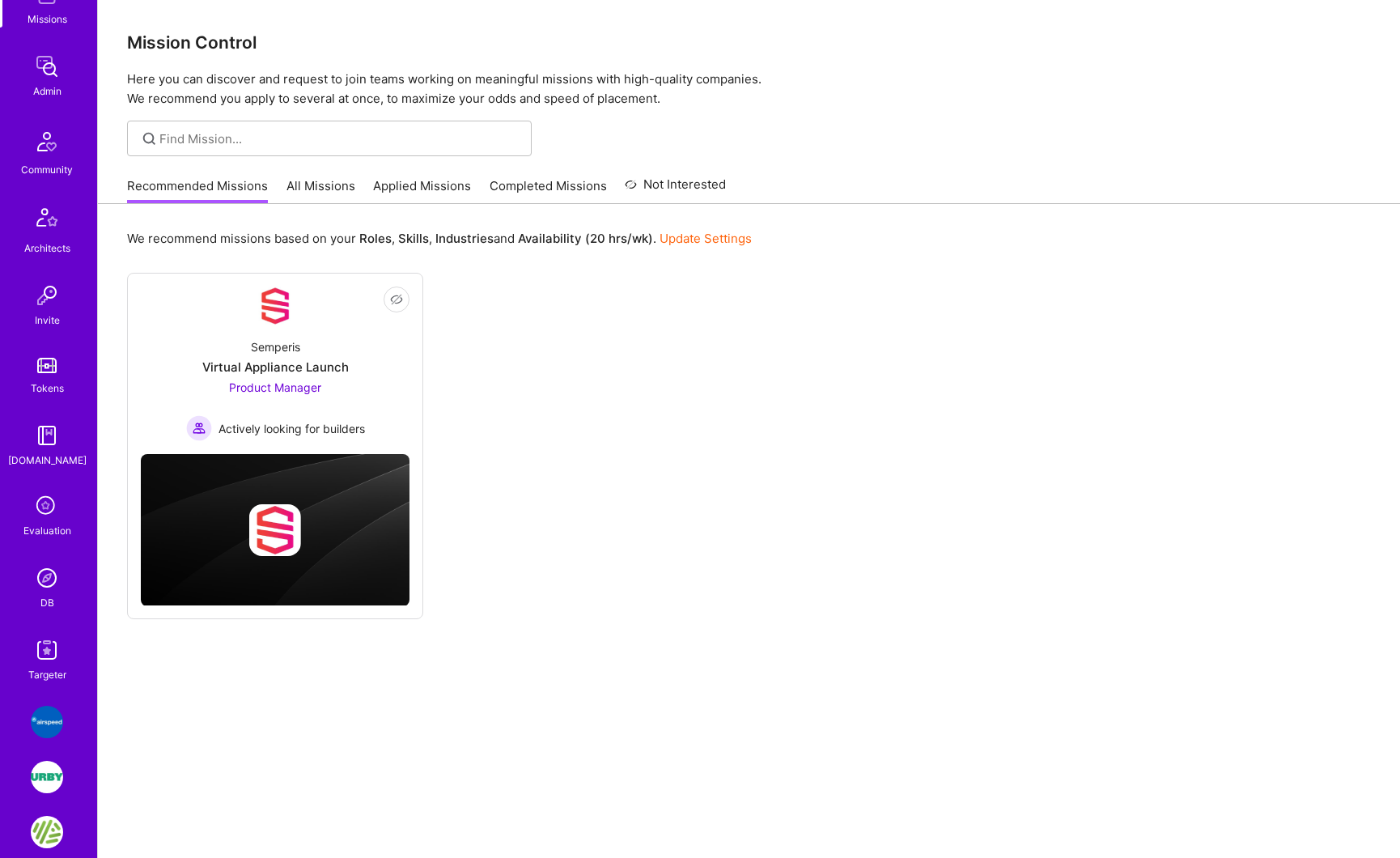
click at [43, 652] on img at bounding box center [46, 649] width 32 height 32
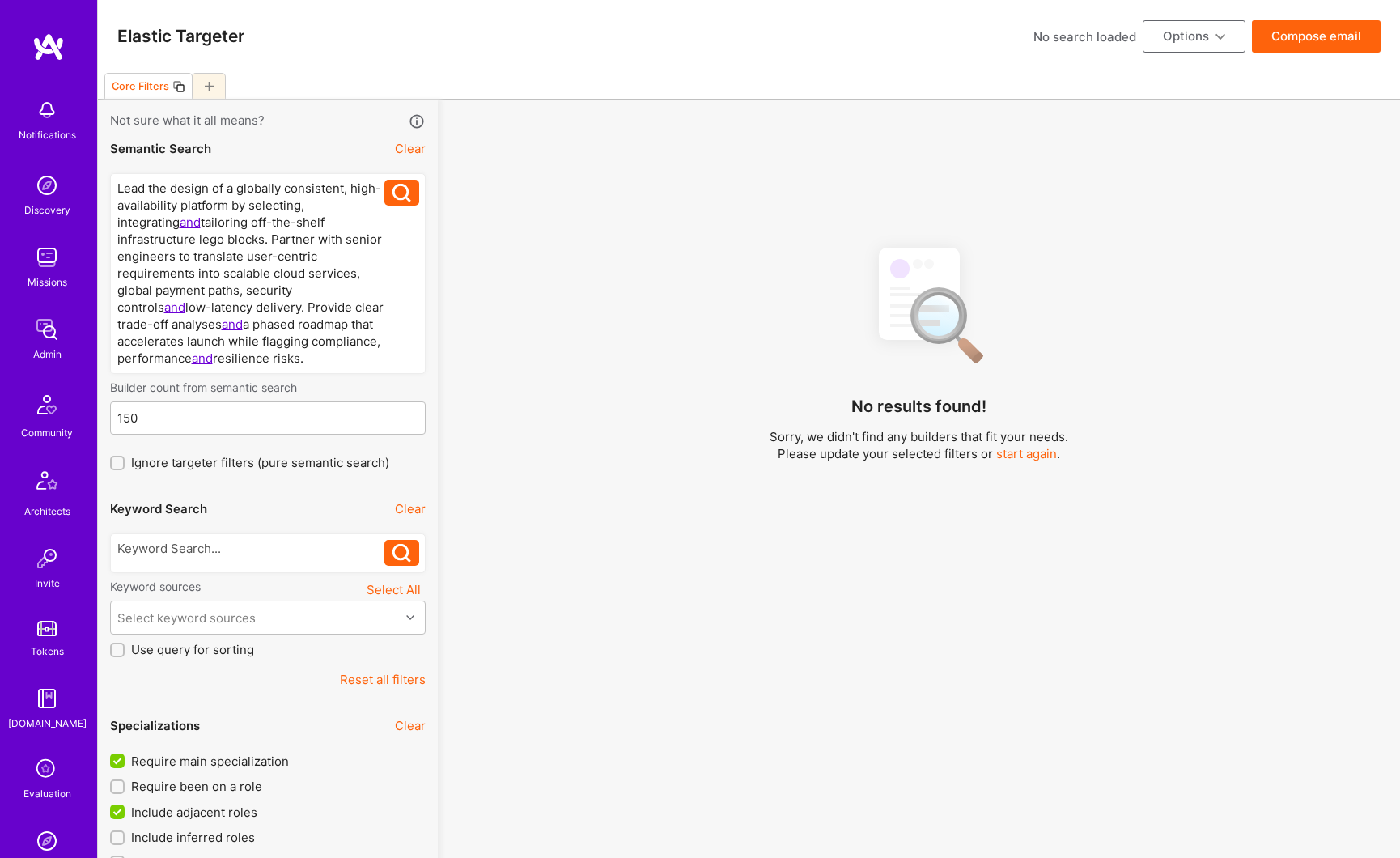
scroll to position [165, 0]
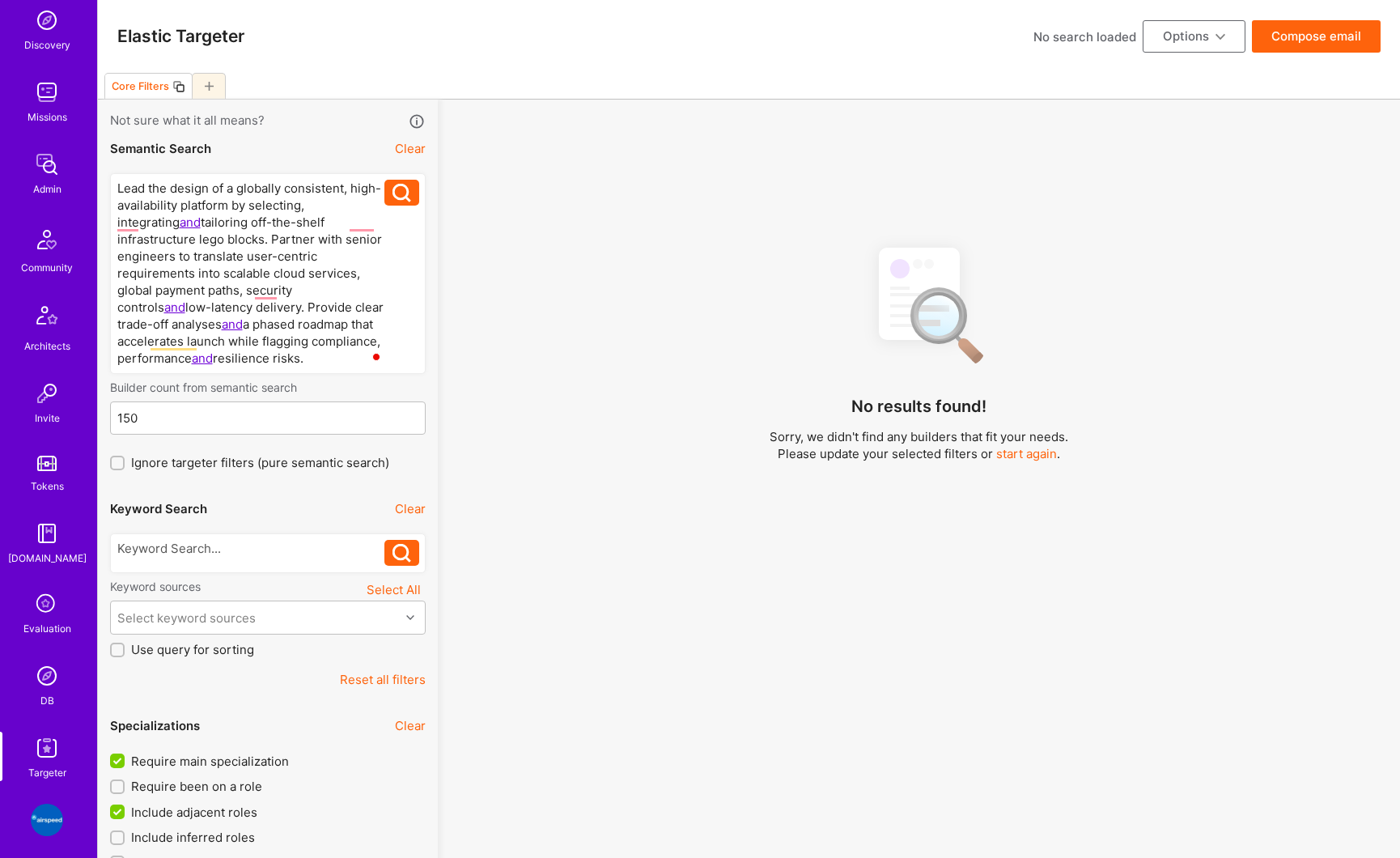
click at [39, 678] on img at bounding box center [46, 675] width 32 height 32
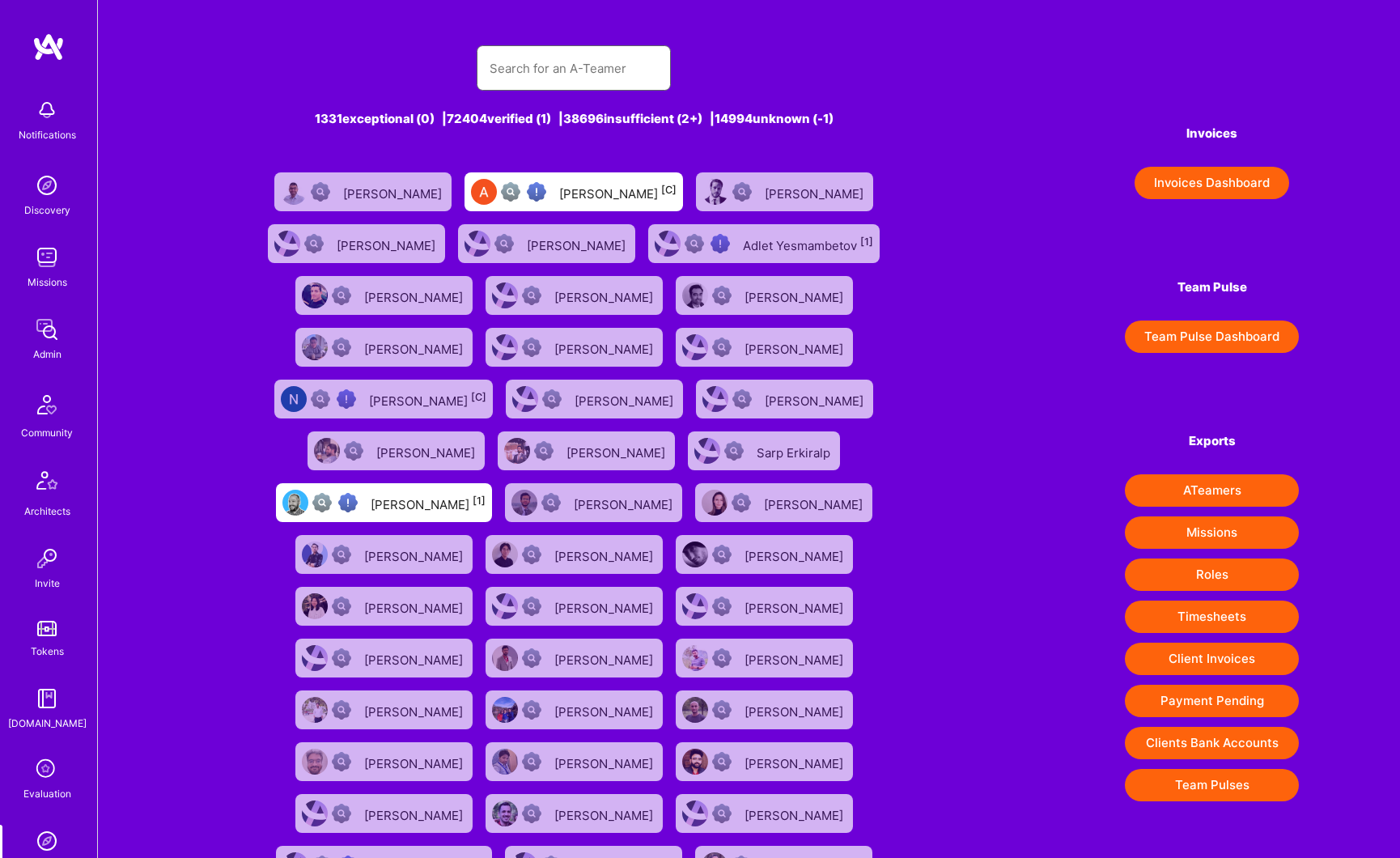
click at [548, 76] on input "text" at bounding box center [574, 68] width 168 height 42
paste input "[PERSON_NAME]"
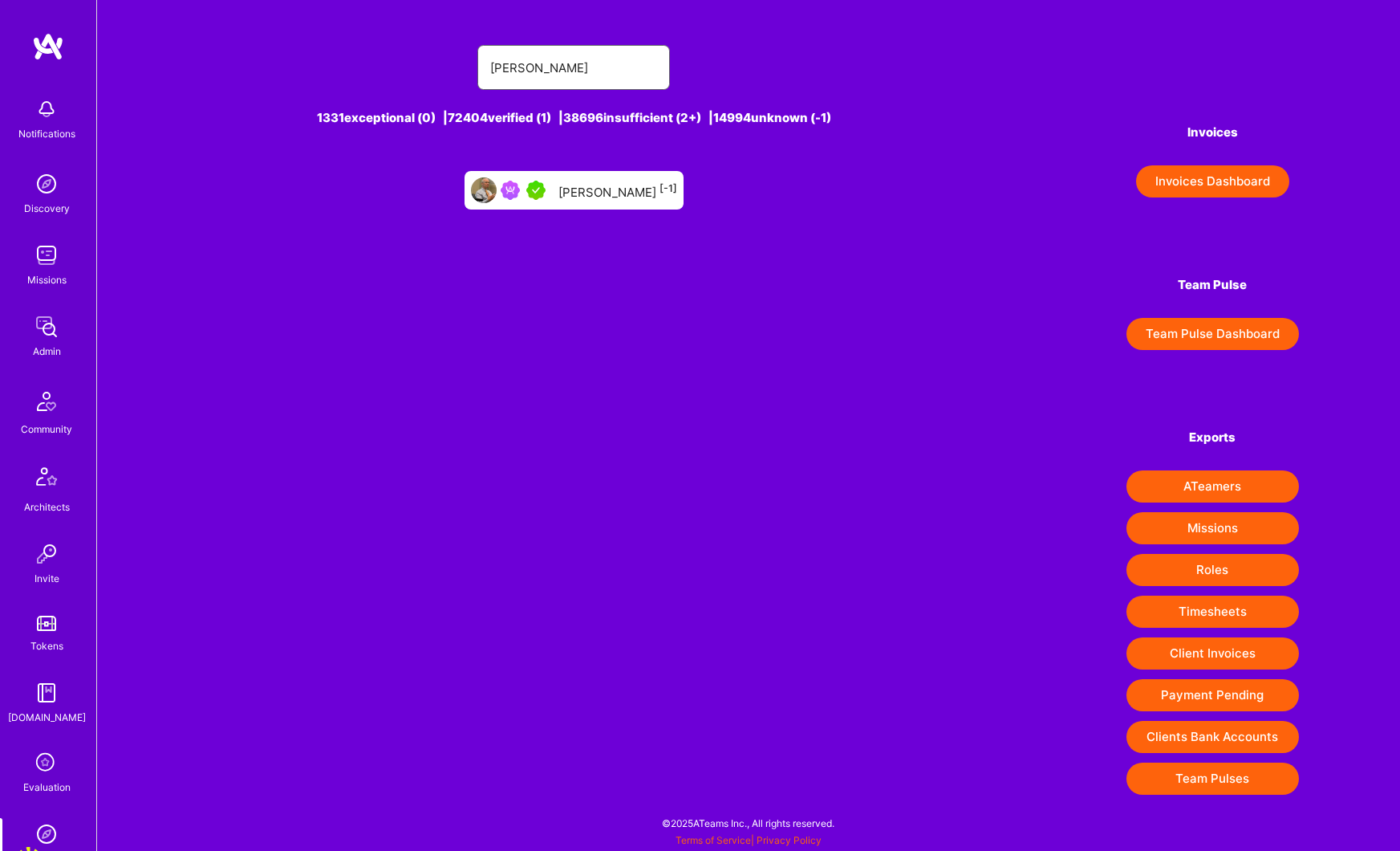
type input "[PERSON_NAME]"
click at [570, 197] on div "Andrew Duggan [-1]" at bounding box center [618, 190] width 119 height 21
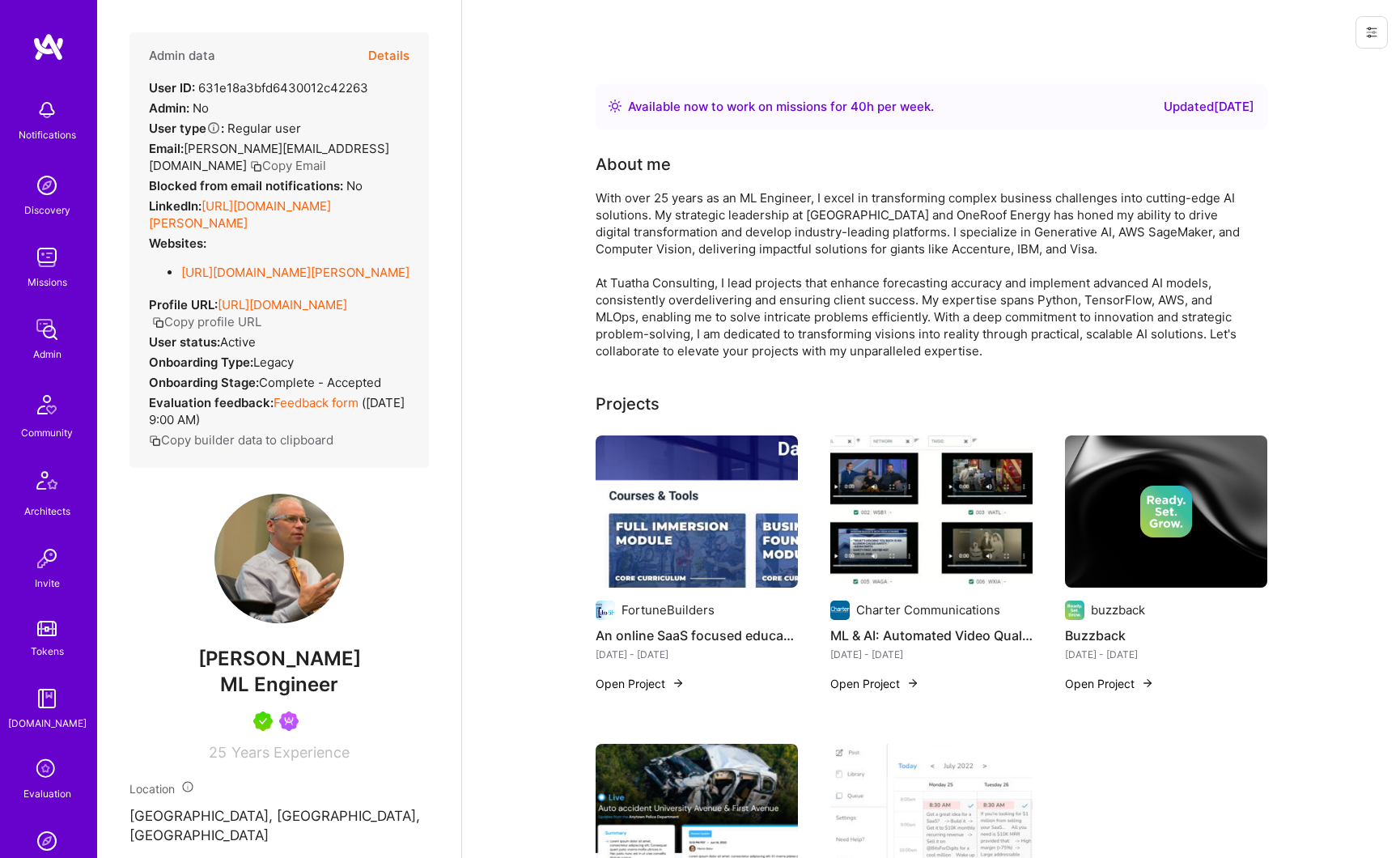
click at [396, 56] on button "Details" at bounding box center [388, 55] width 42 height 47
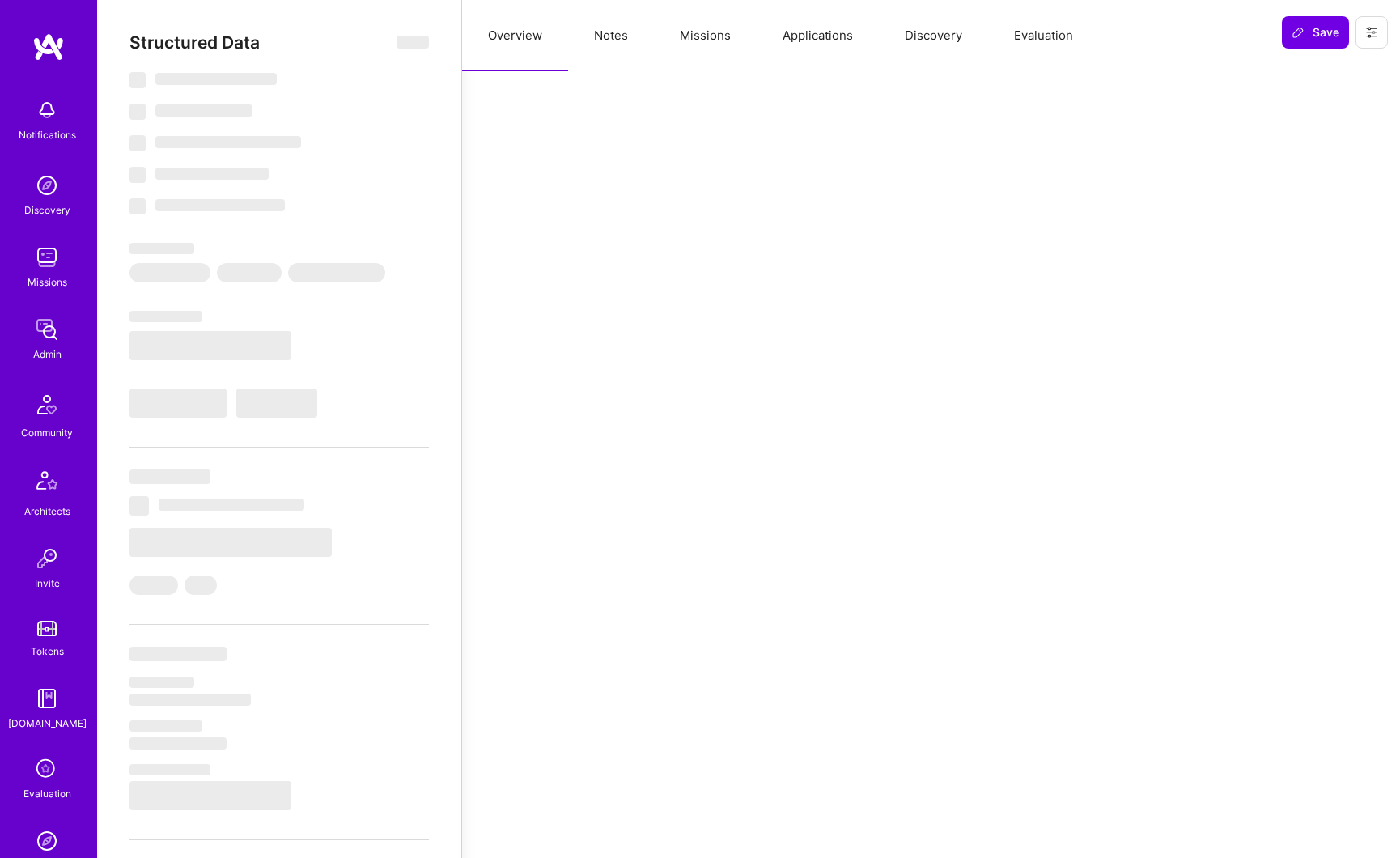
drag, startPoint x: 828, startPoint y: 29, endPoint x: 907, endPoint y: 68, distance: 88.1
click at [828, 29] on button "Applications" at bounding box center [817, 35] width 122 height 71
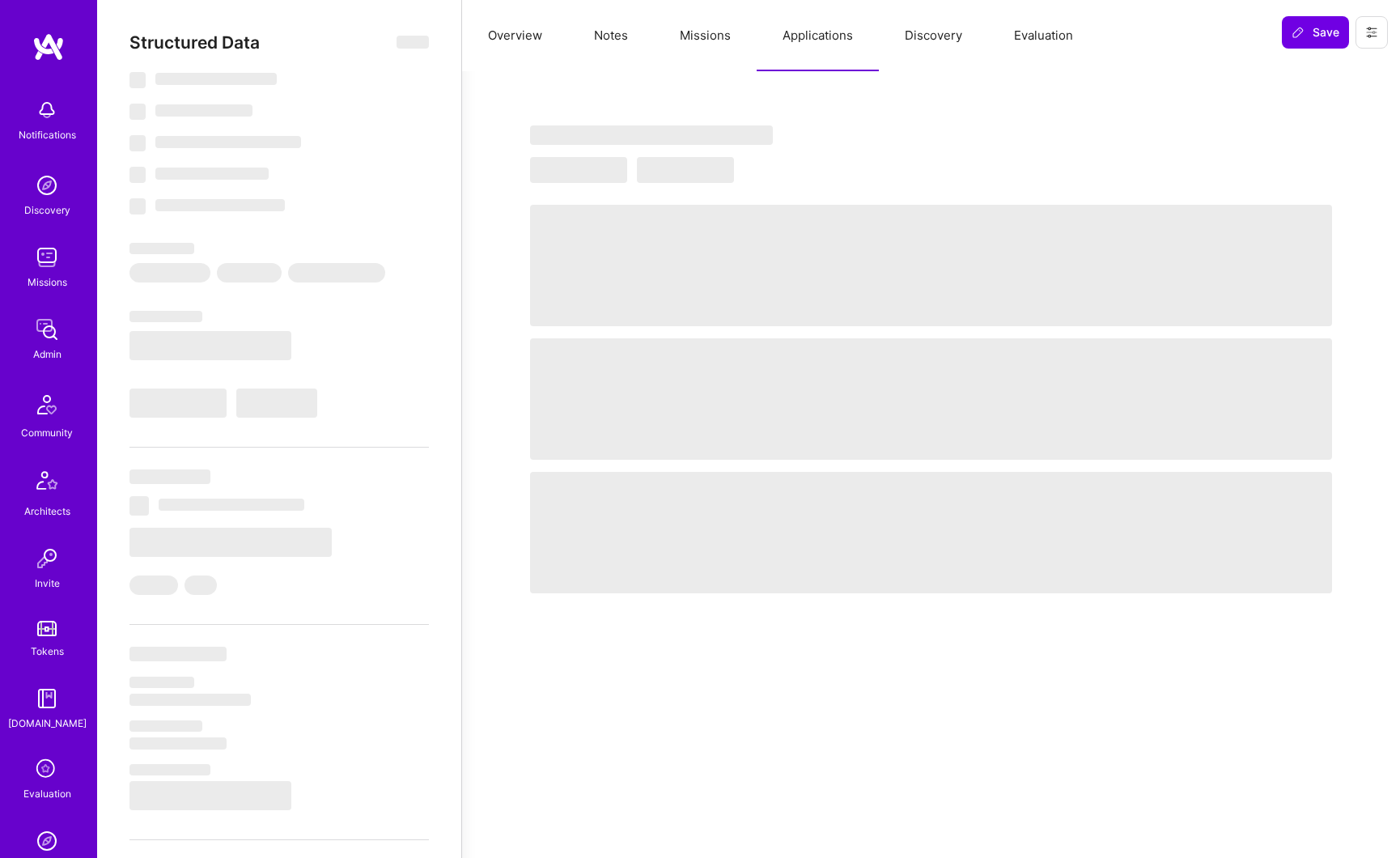
select select "Right Now"
select select "5"
select select "4"
select select "7"
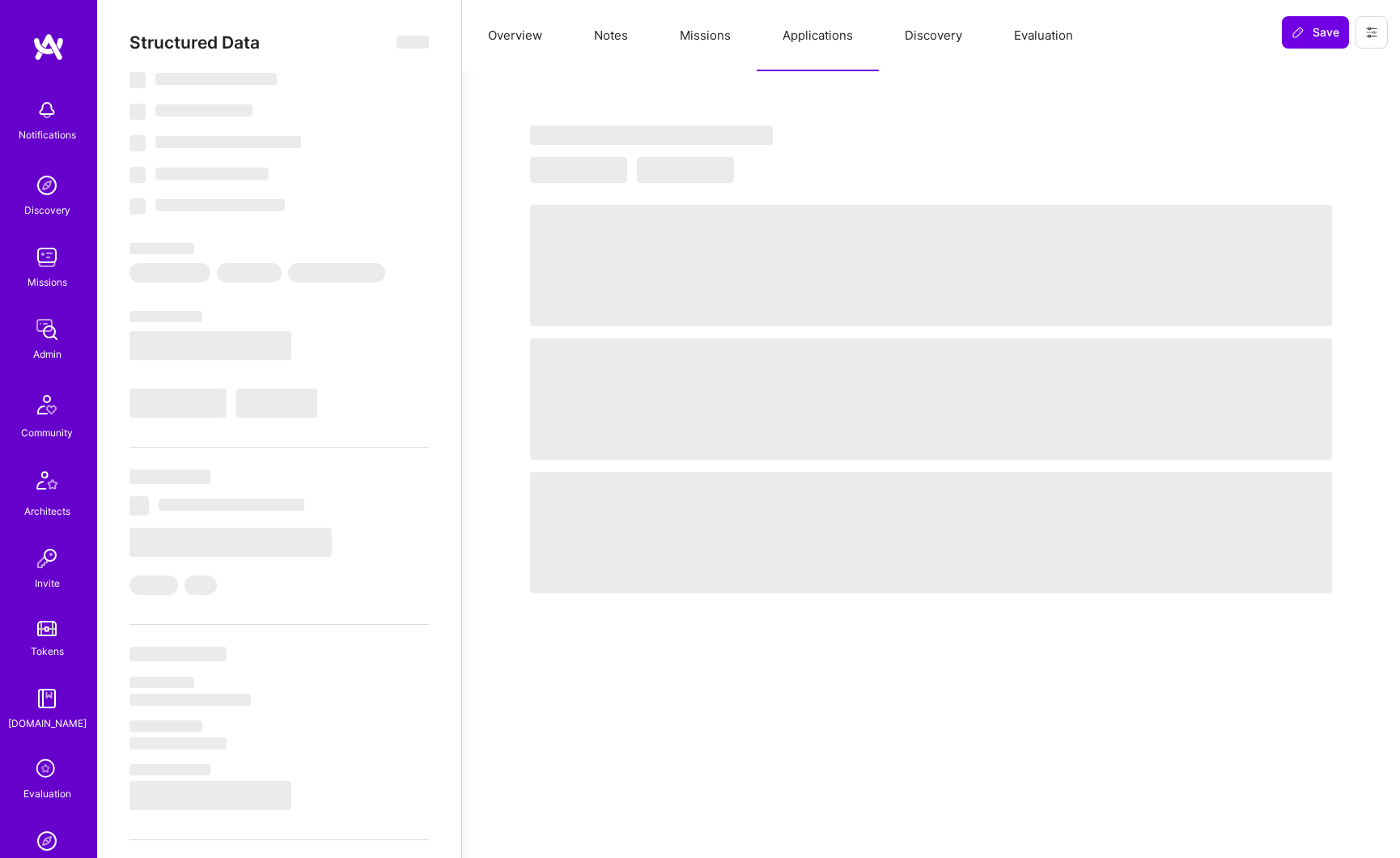
select select "US"
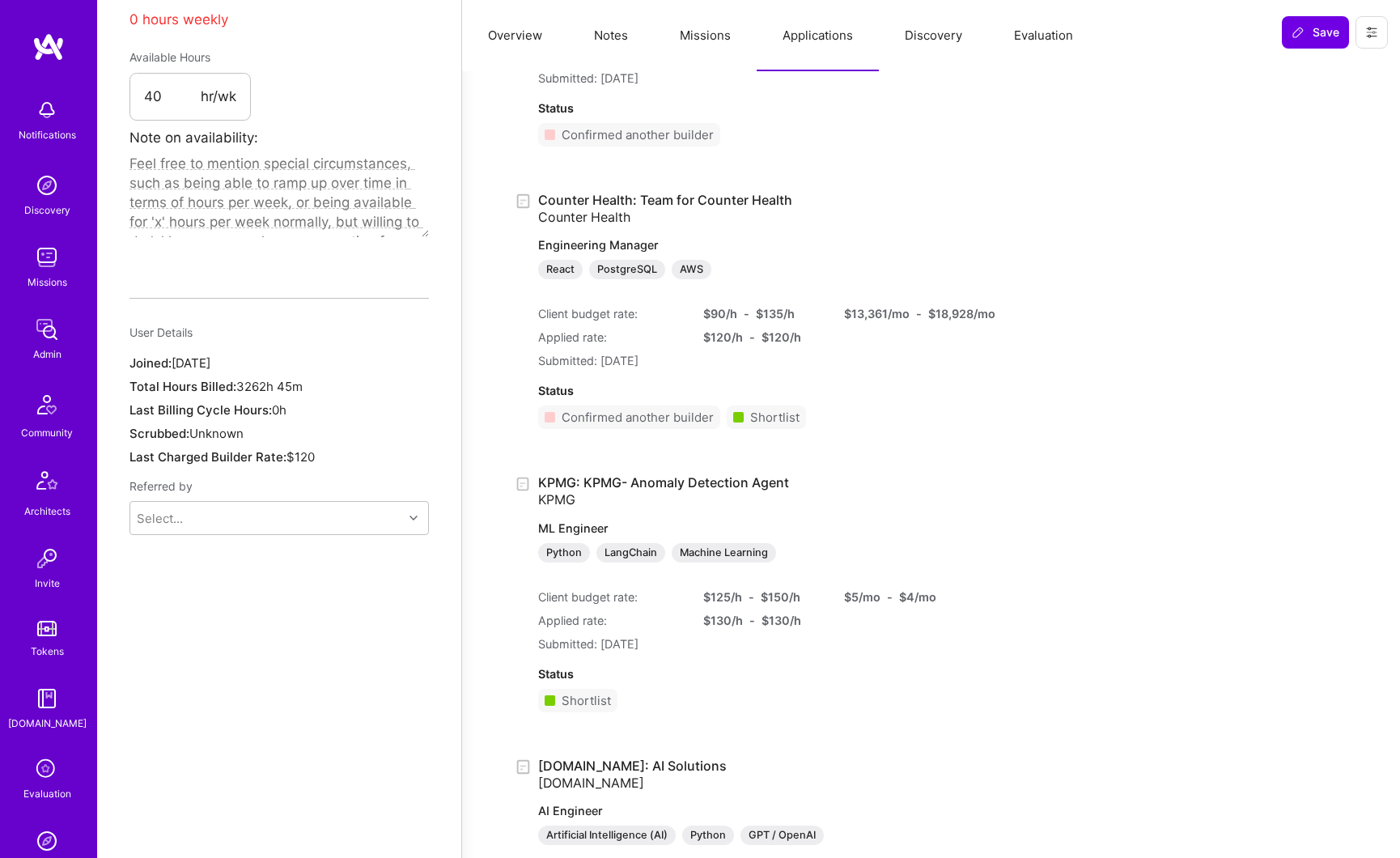
scroll to position [1157, 0]
